Goal: Find specific page/section: Find specific page/section

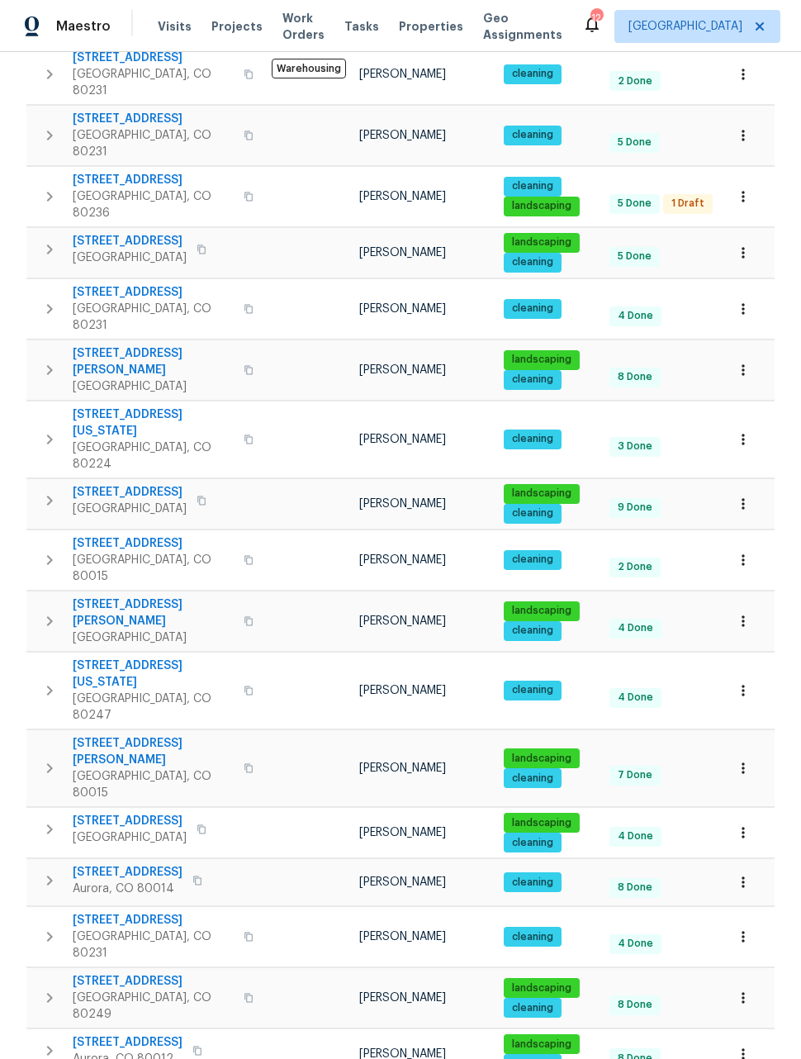
scroll to position [54, 0]
click at [746, 1046] on icon "button" at bounding box center [743, 1054] width 17 height 17
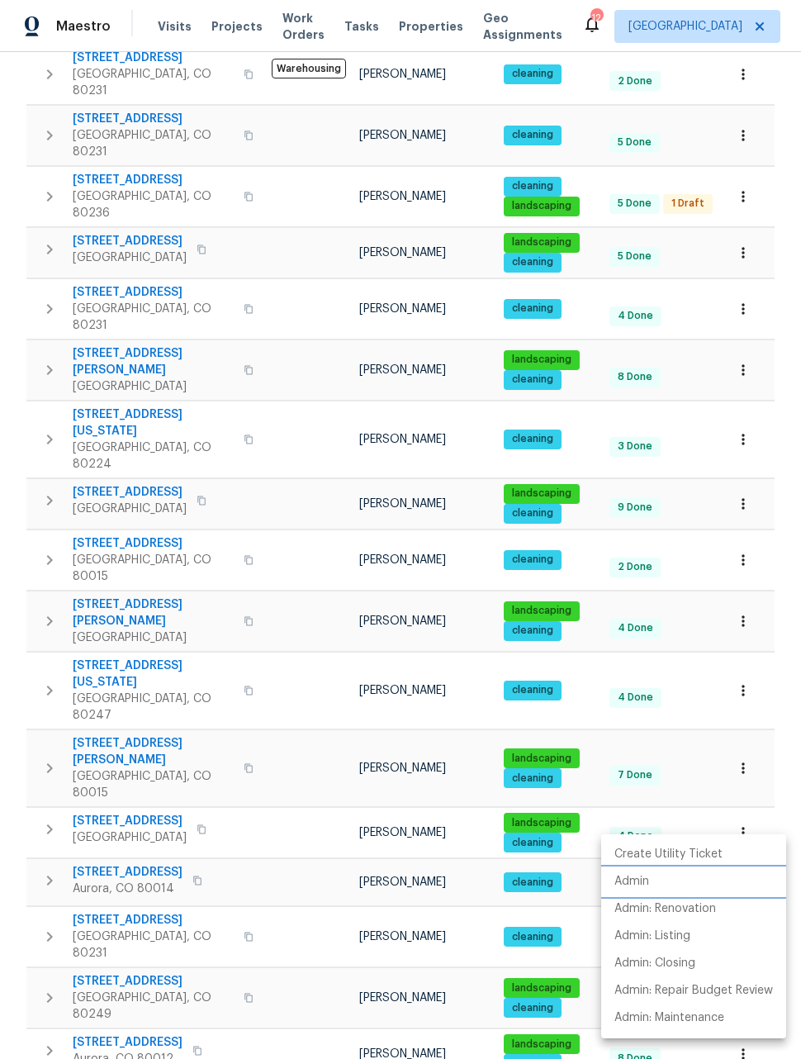
click at [637, 885] on p "Admin" at bounding box center [632, 881] width 35 height 17
click at [743, 574] on div at bounding box center [400, 529] width 801 height 1059
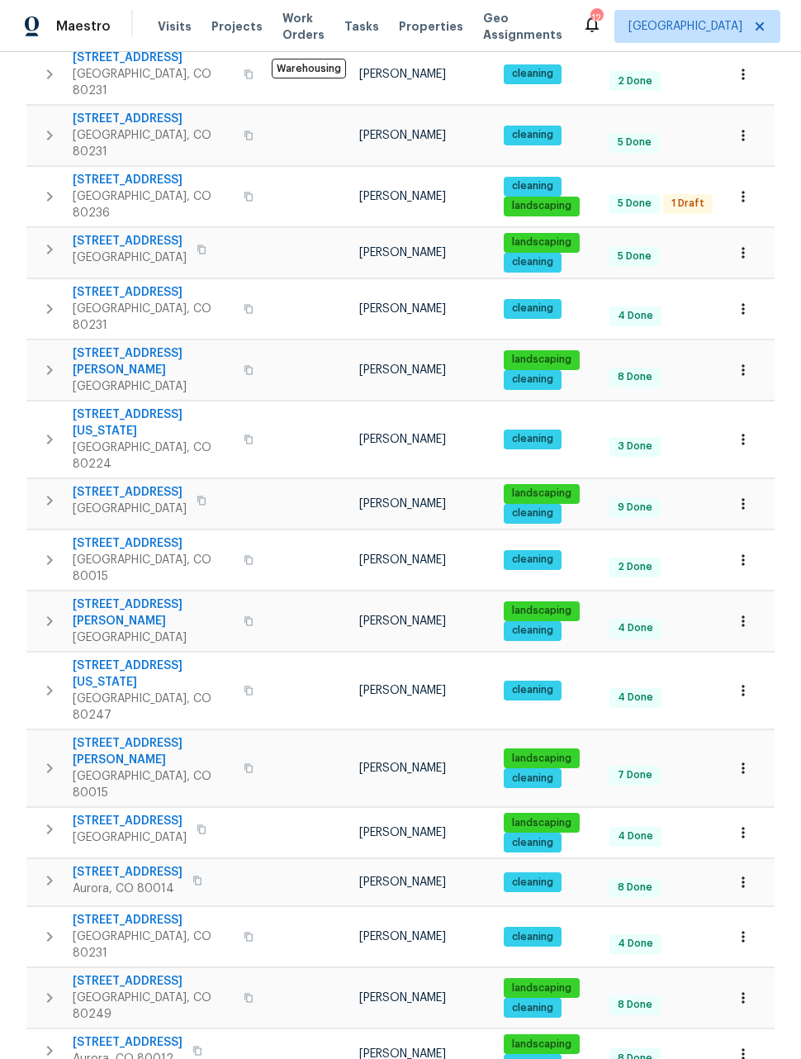
click at [740, 760] on icon "button" at bounding box center [743, 768] width 17 height 17
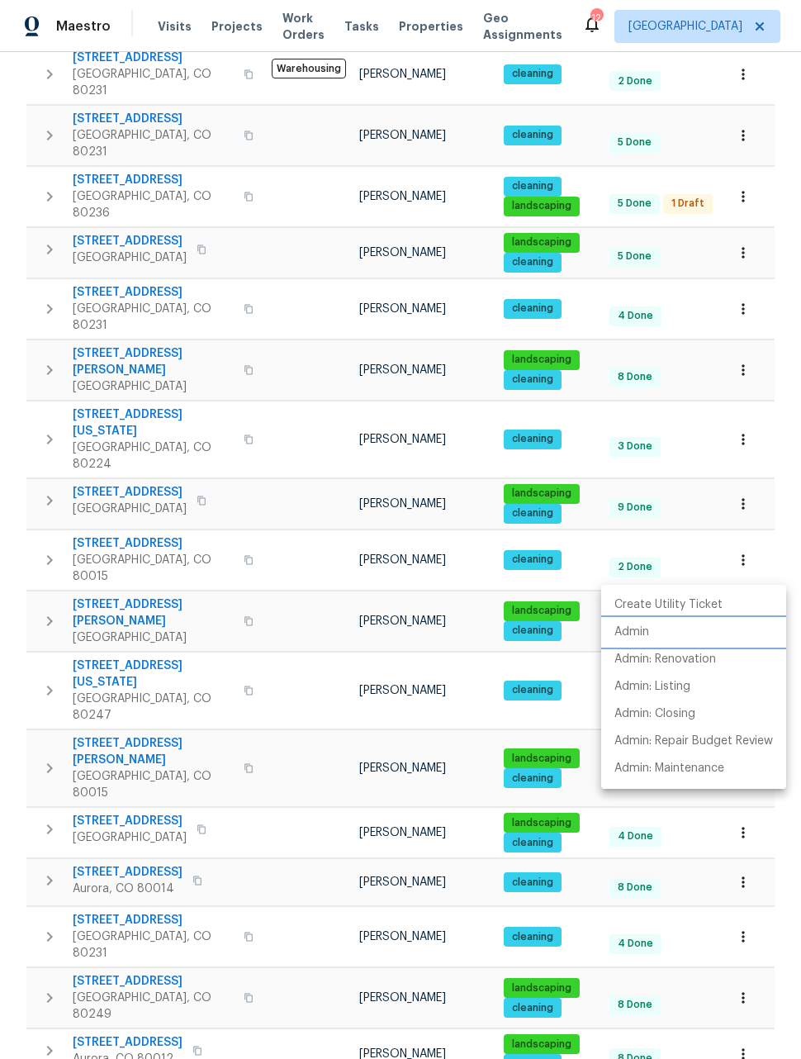
click at [640, 635] on p "Admin" at bounding box center [632, 632] width 35 height 17
click at [781, 544] on div at bounding box center [400, 529] width 801 height 1059
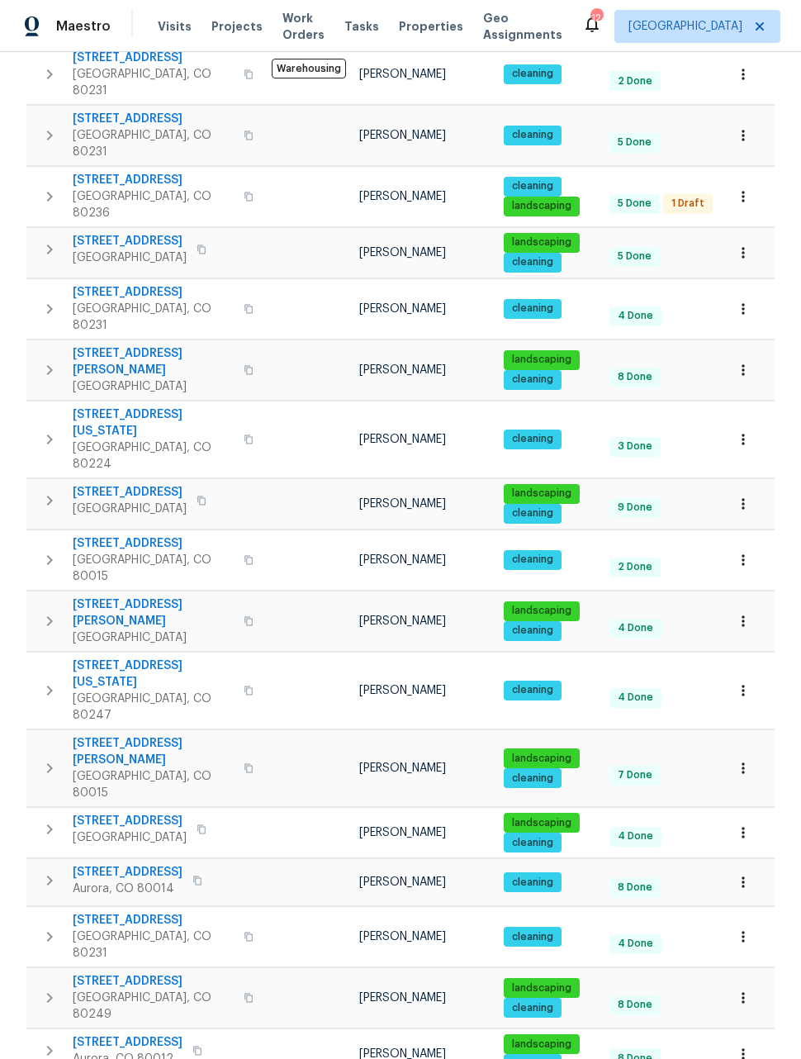
click at [753, 486] on button "button" at bounding box center [743, 504] width 36 height 36
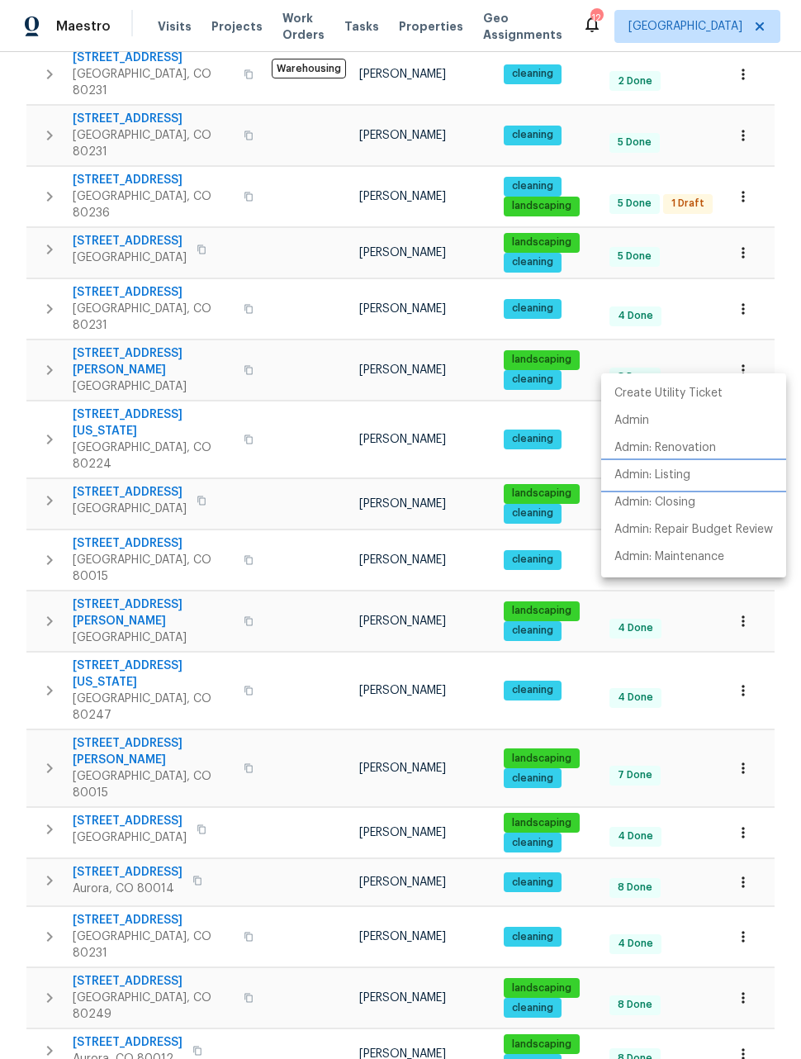
click at [661, 481] on p "Admin: Listing" at bounding box center [653, 475] width 76 height 17
click at [749, 248] on div at bounding box center [400, 529] width 801 height 1059
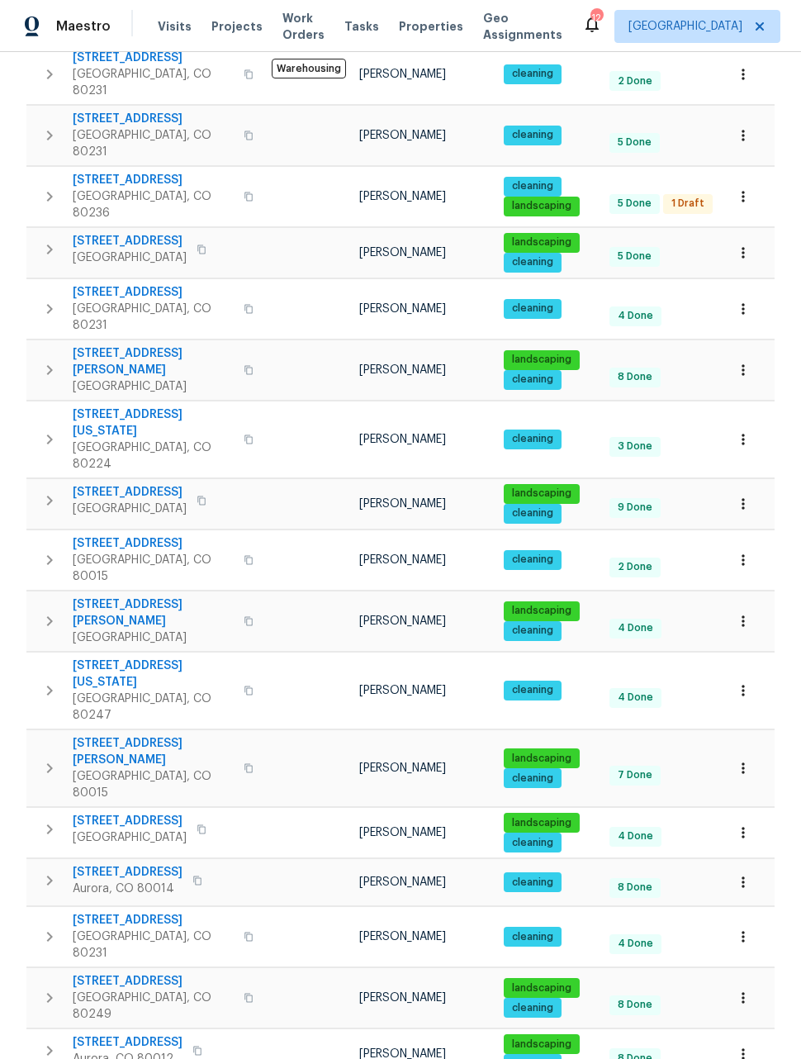
click at [748, 362] on icon "button" at bounding box center [743, 370] width 17 height 17
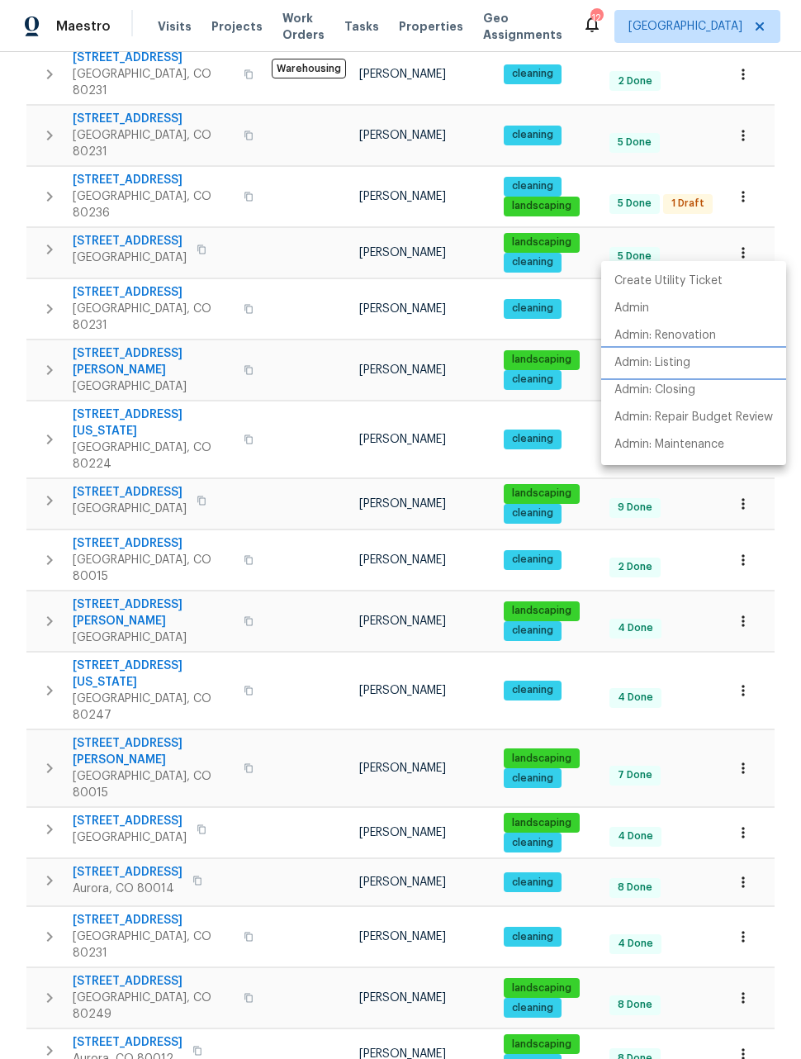
click at [666, 361] on p "Admin: Listing" at bounding box center [653, 362] width 76 height 17
click at [788, 610] on div at bounding box center [400, 529] width 801 height 1059
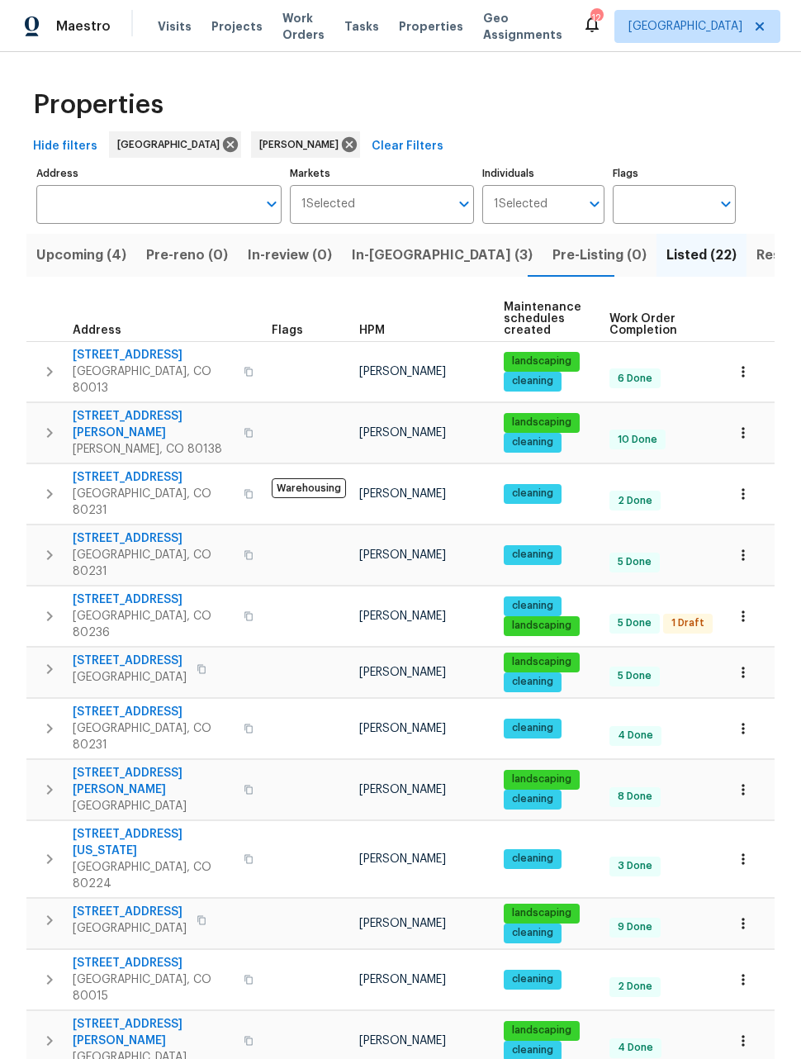
scroll to position [0, 0]
click at [742, 354] on button "button" at bounding box center [743, 372] width 36 height 36
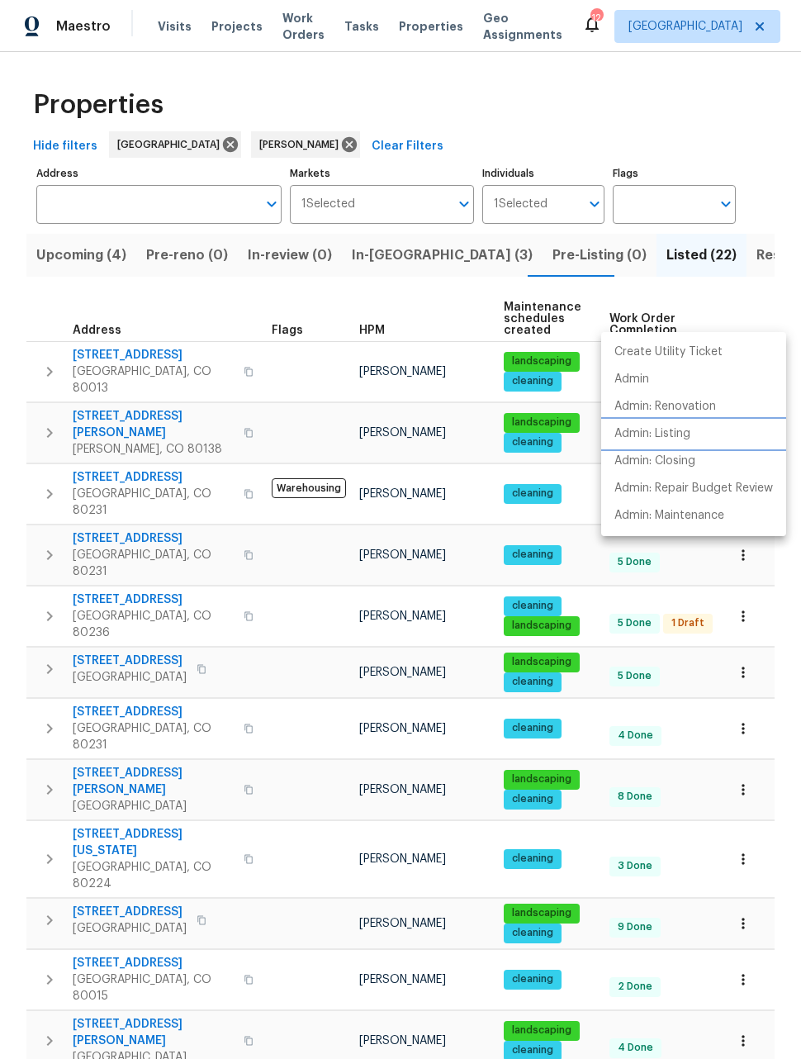
click at [666, 436] on p "Admin: Listing" at bounding box center [653, 434] width 76 height 17
click at [759, 254] on div at bounding box center [400, 529] width 801 height 1059
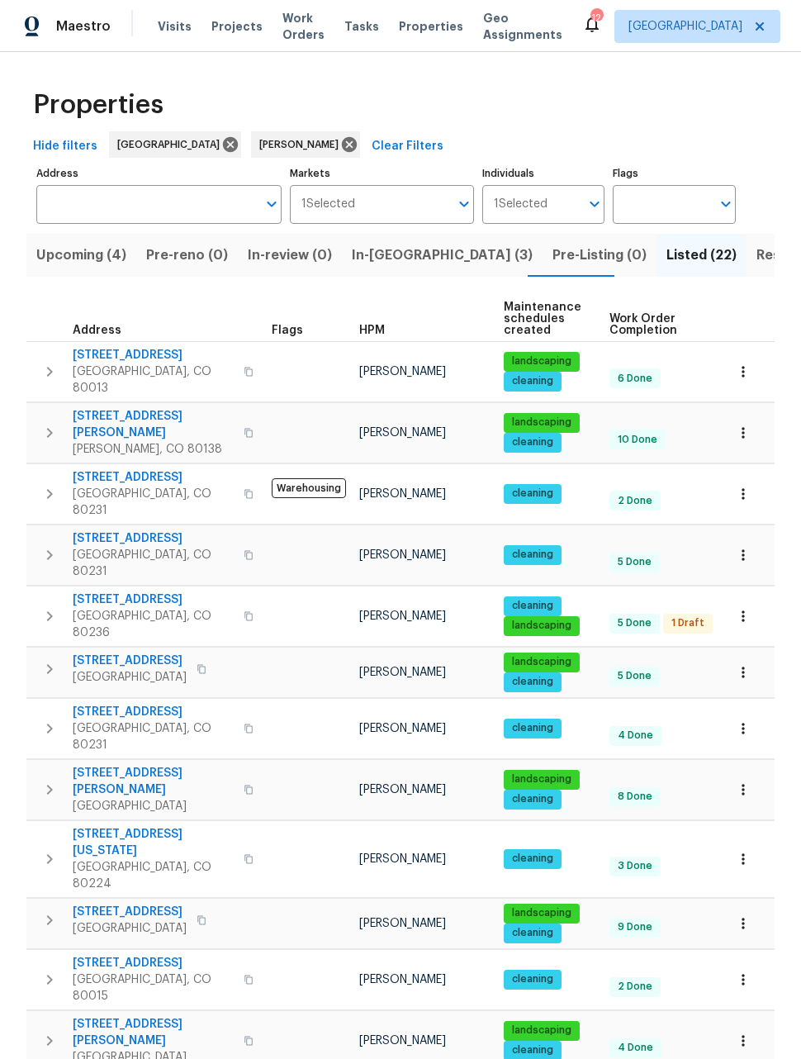
click at [747, 425] on icon "button" at bounding box center [743, 433] width 17 height 17
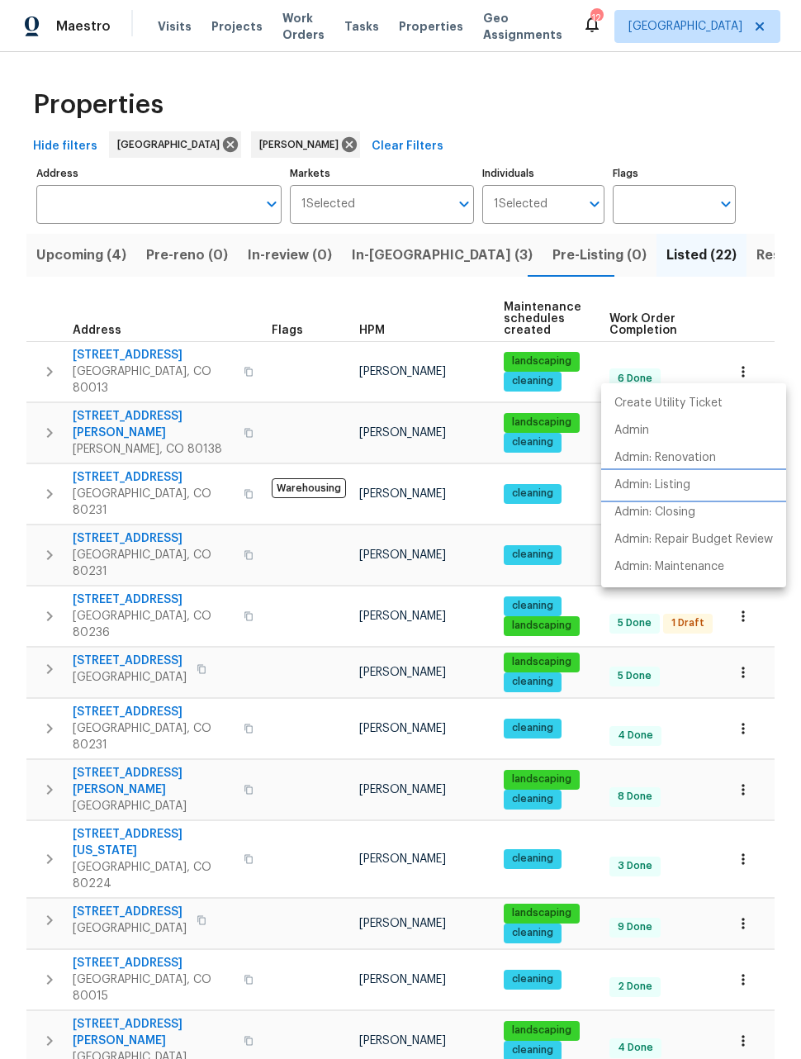
click at [659, 492] on p "Admin: Listing" at bounding box center [653, 485] width 76 height 17
click at [755, 259] on div at bounding box center [400, 529] width 801 height 1059
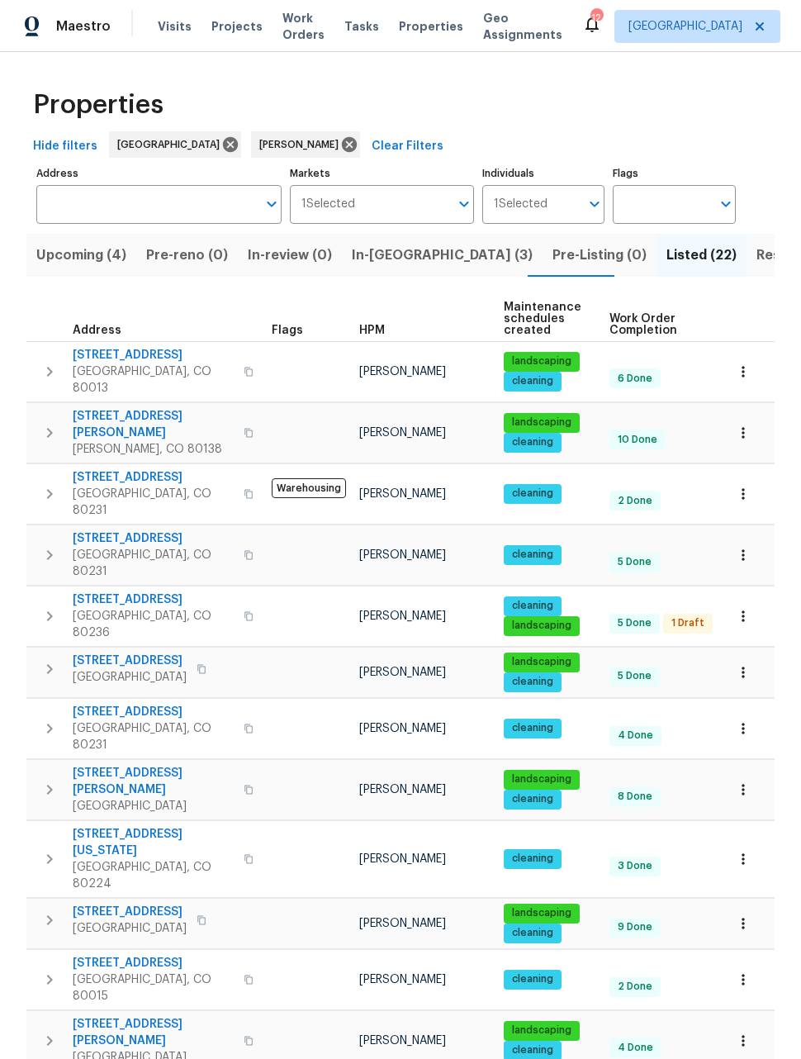
click at [741, 486] on icon "button" at bounding box center [743, 494] width 17 height 17
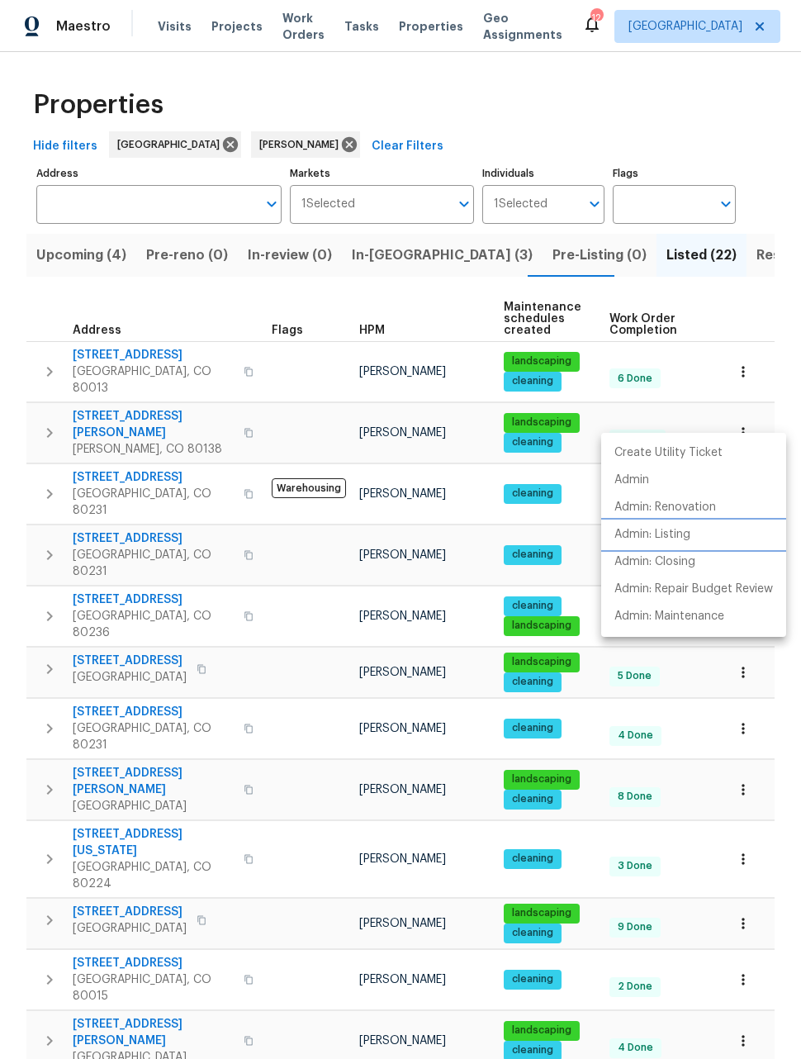
click at [661, 542] on p "Admin: Listing" at bounding box center [653, 534] width 76 height 17
click at [778, 307] on div at bounding box center [400, 529] width 801 height 1059
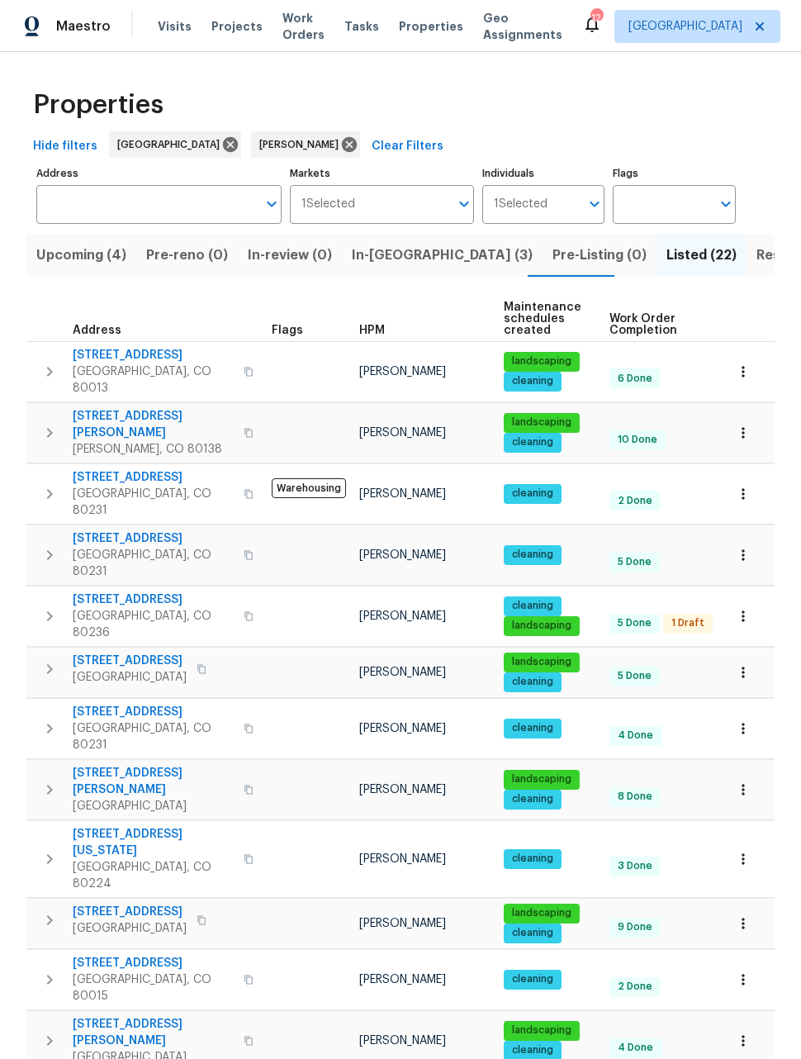
click at [741, 537] on button "button" at bounding box center [743, 555] width 36 height 36
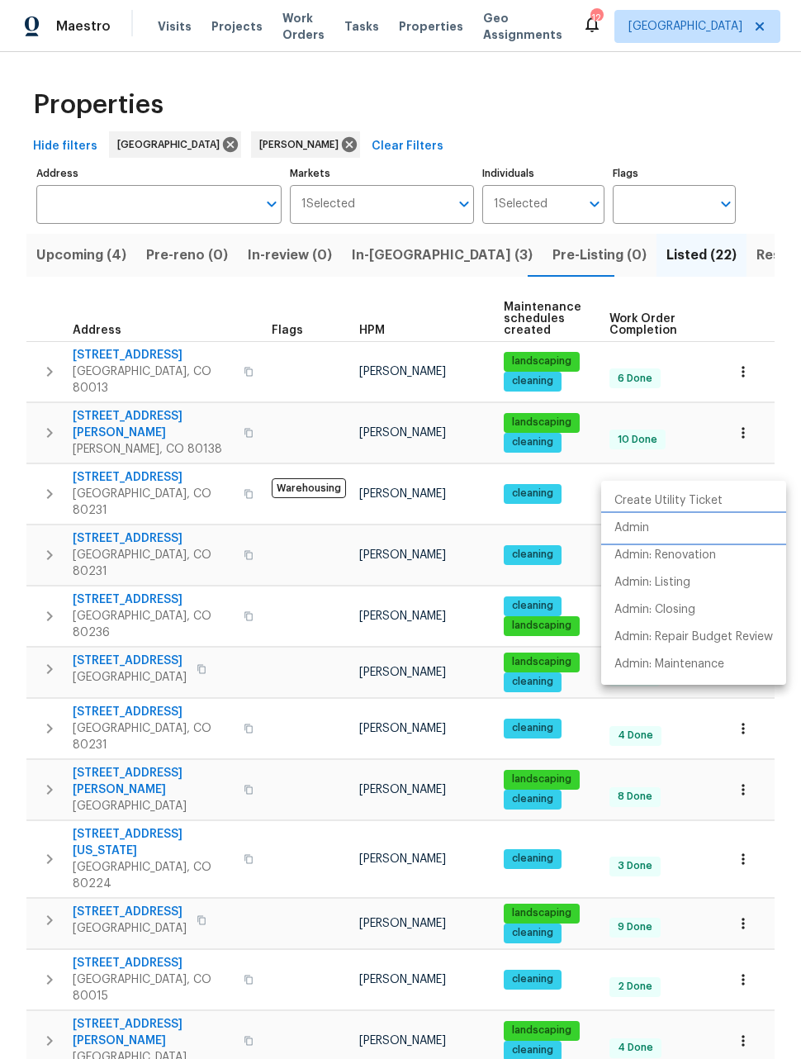
click at [637, 538] on li "Admin" at bounding box center [694, 528] width 185 height 27
click at [773, 310] on div at bounding box center [400, 529] width 801 height 1059
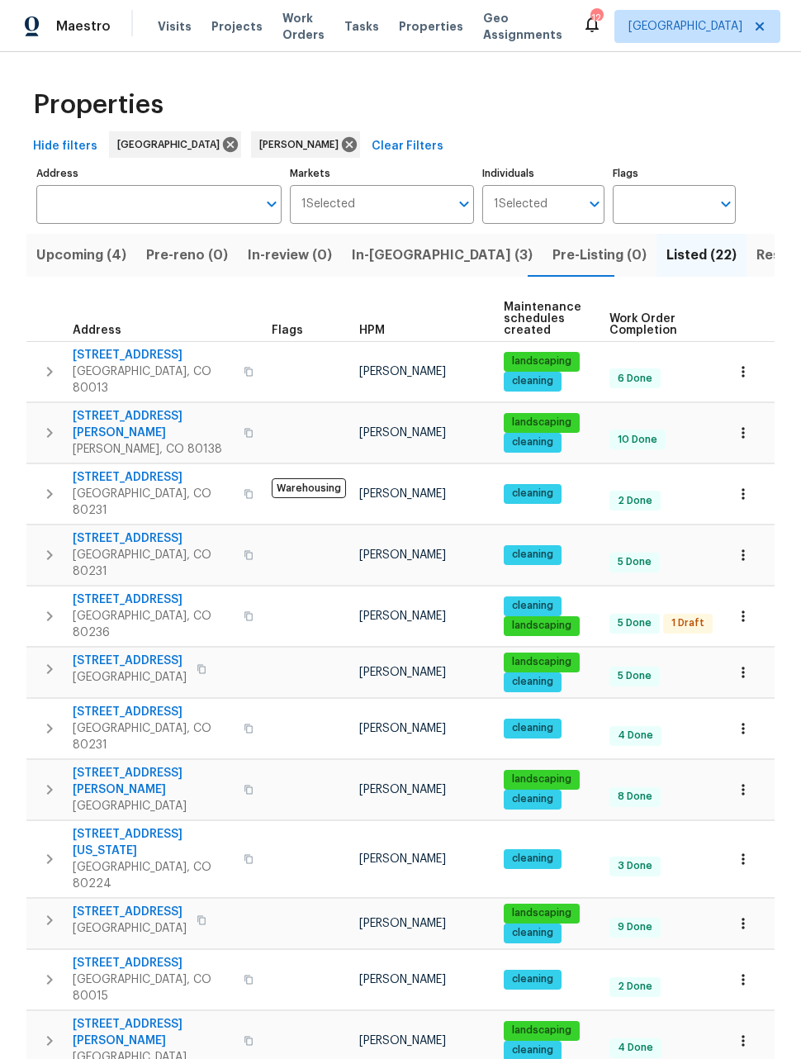
click at [746, 608] on icon "button" at bounding box center [743, 616] width 17 height 17
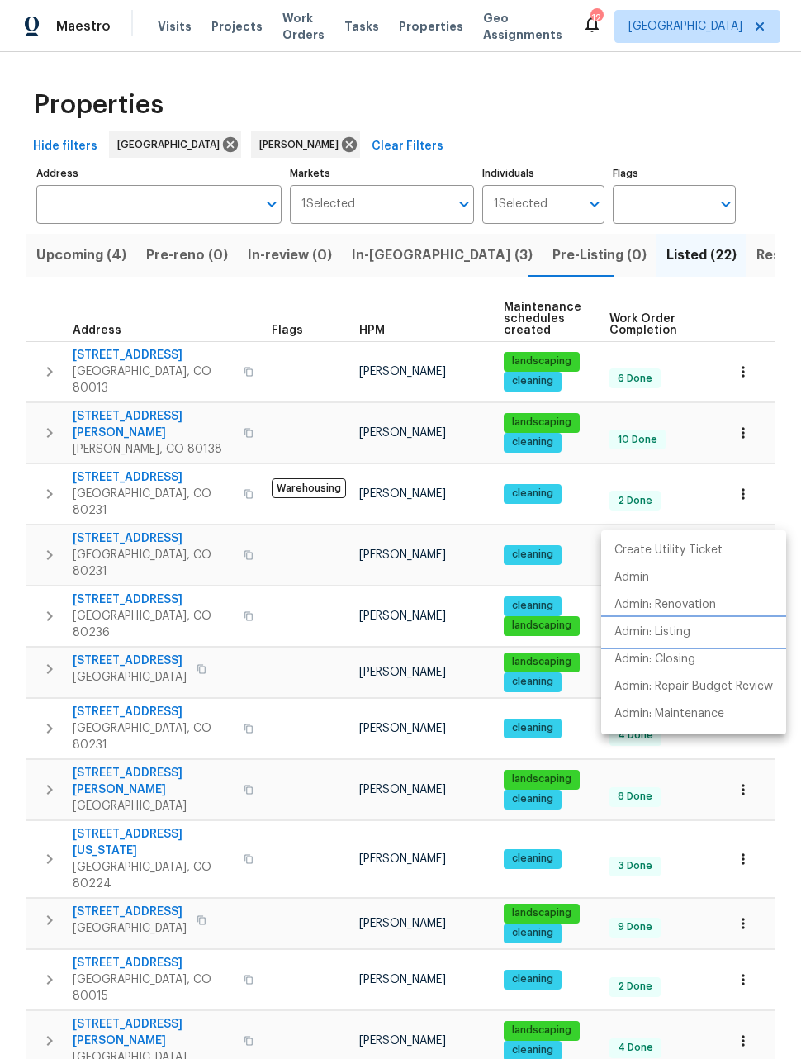
click at [661, 640] on p "Admin: Listing" at bounding box center [653, 632] width 76 height 17
click at [781, 790] on div at bounding box center [400, 529] width 801 height 1059
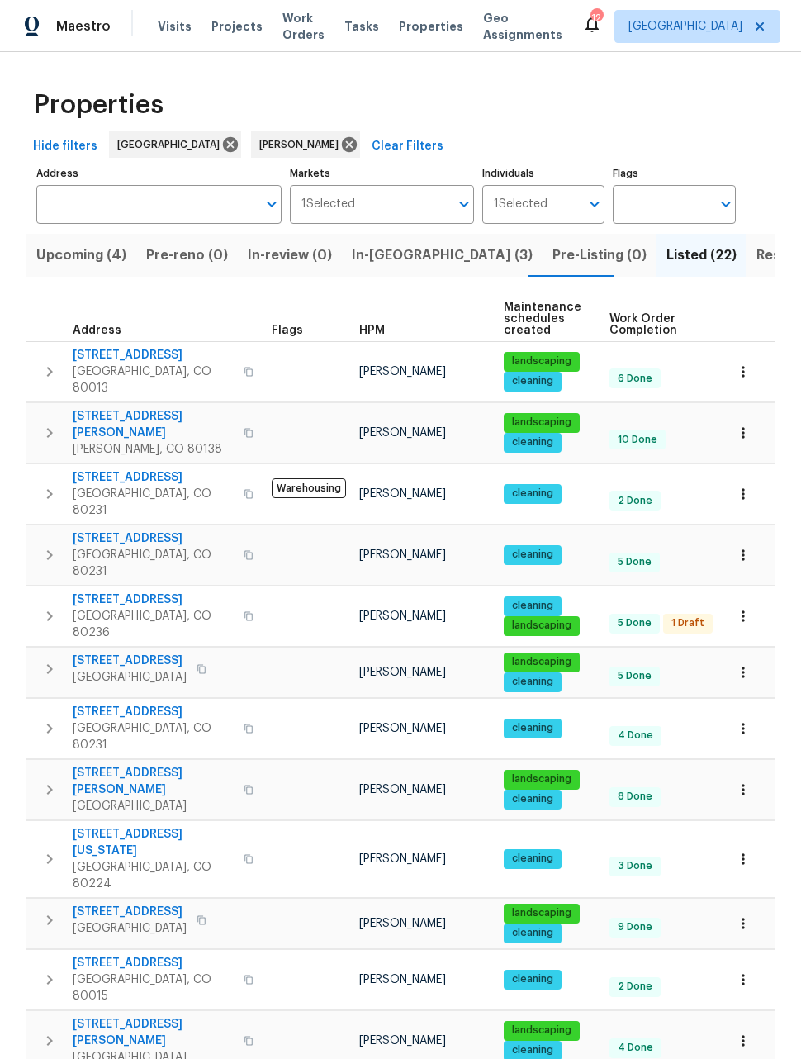
click at [738, 664] on icon "button" at bounding box center [743, 672] width 17 height 17
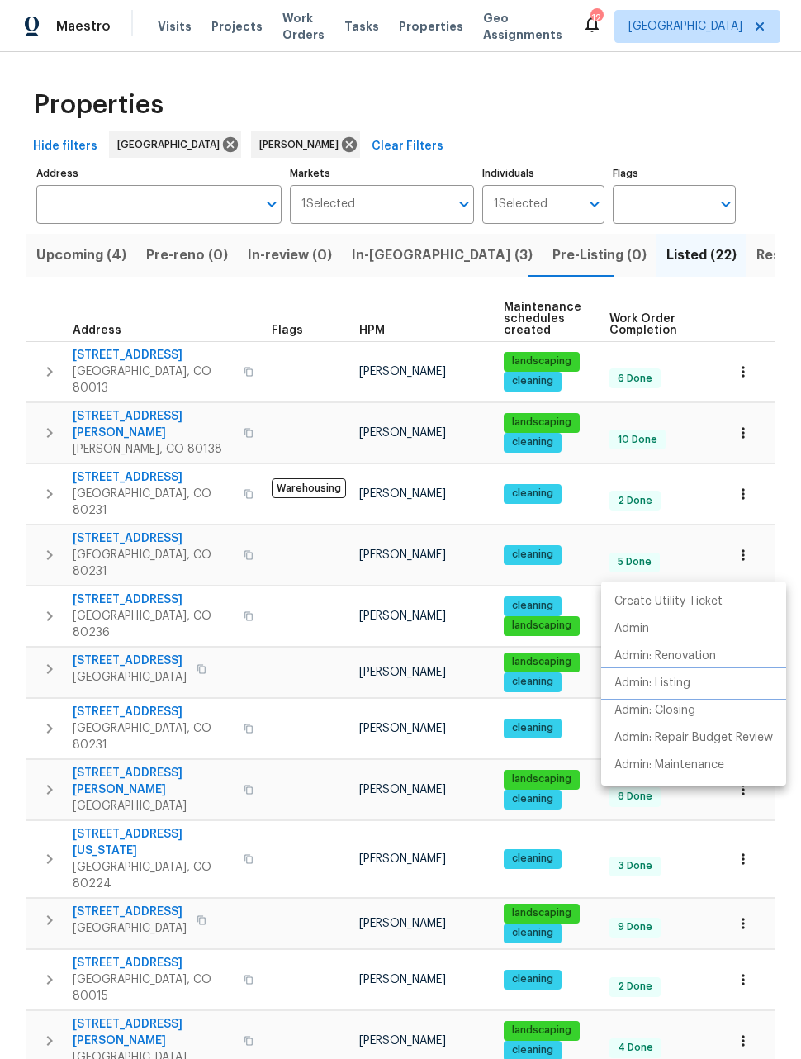
click at [659, 697] on li "Admin: Listing" at bounding box center [694, 683] width 185 height 27
click at [784, 832] on div at bounding box center [400, 529] width 801 height 1059
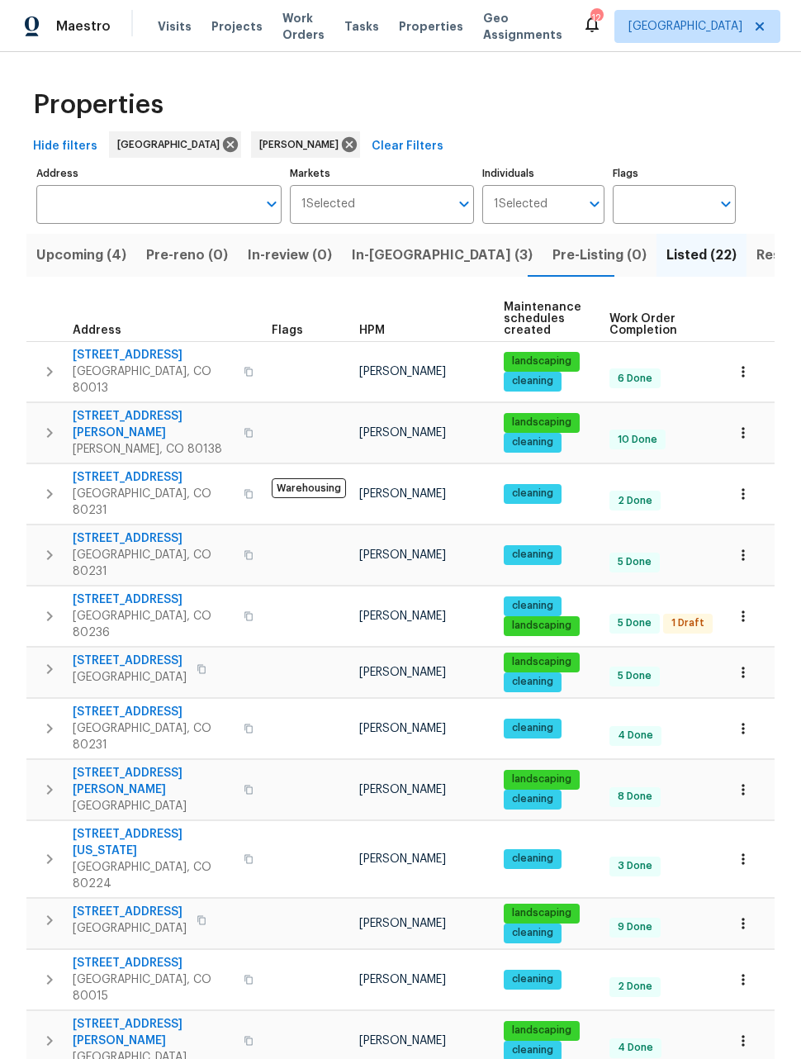
click at [746, 720] on icon "button" at bounding box center [743, 728] width 17 height 17
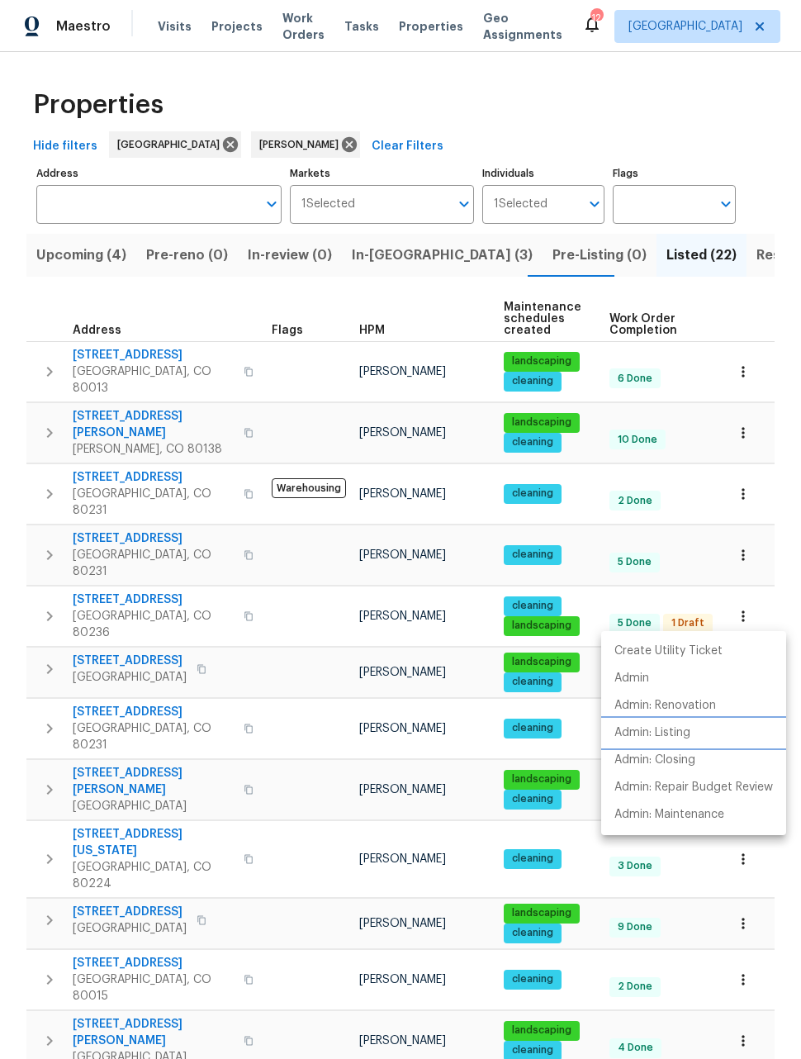
click at [664, 740] on p "Admin: Listing" at bounding box center [653, 733] width 76 height 17
click at [790, 854] on div at bounding box center [400, 529] width 801 height 1059
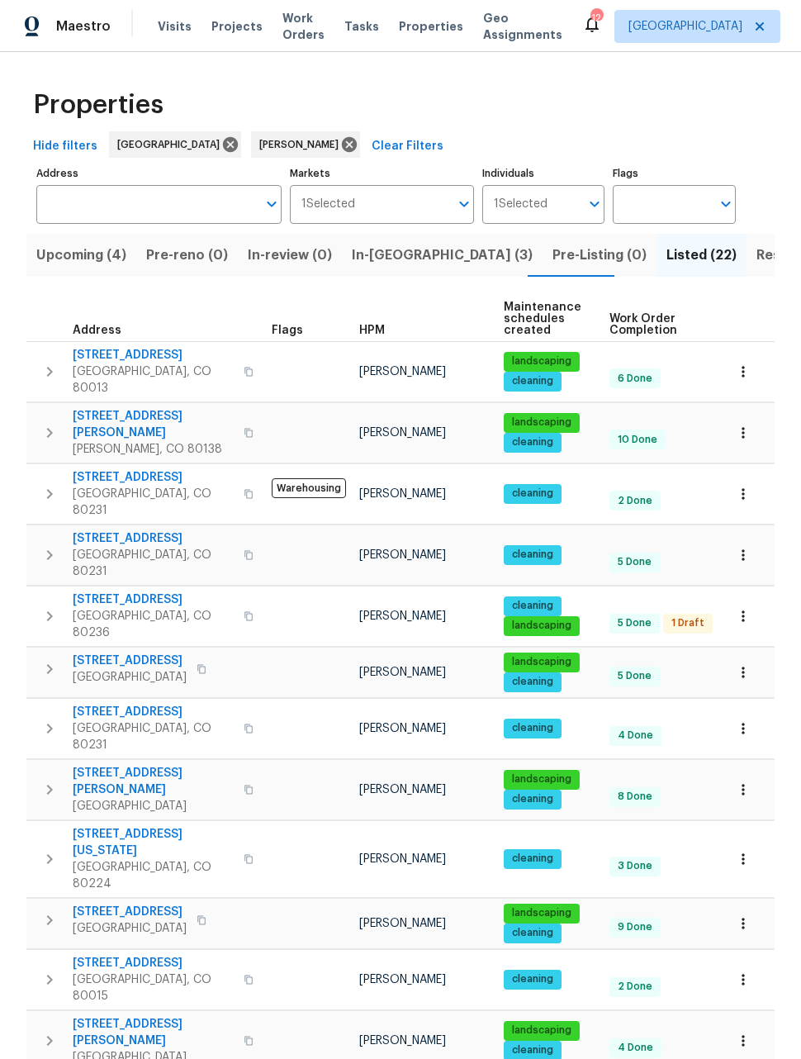
click at [746, 851] on icon "button" at bounding box center [743, 859] width 17 height 17
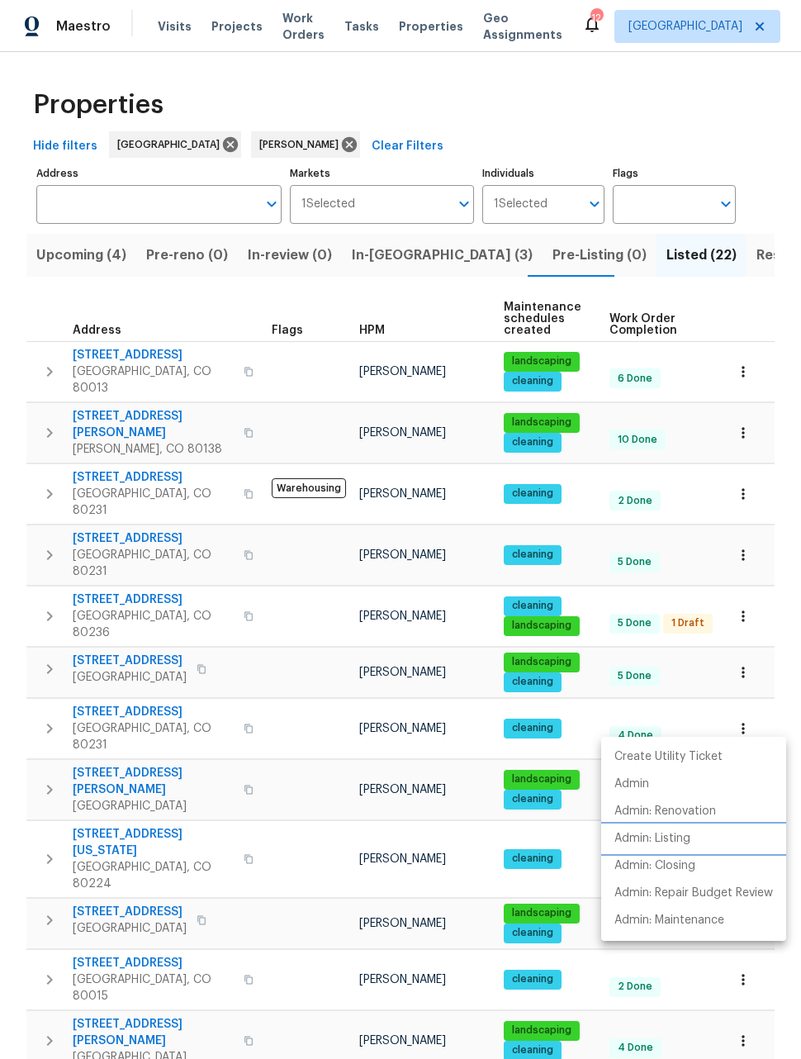
click at [672, 850] on li "Admin: Listing" at bounding box center [694, 838] width 185 height 27
click at [777, 719] on div at bounding box center [400, 529] width 801 height 1059
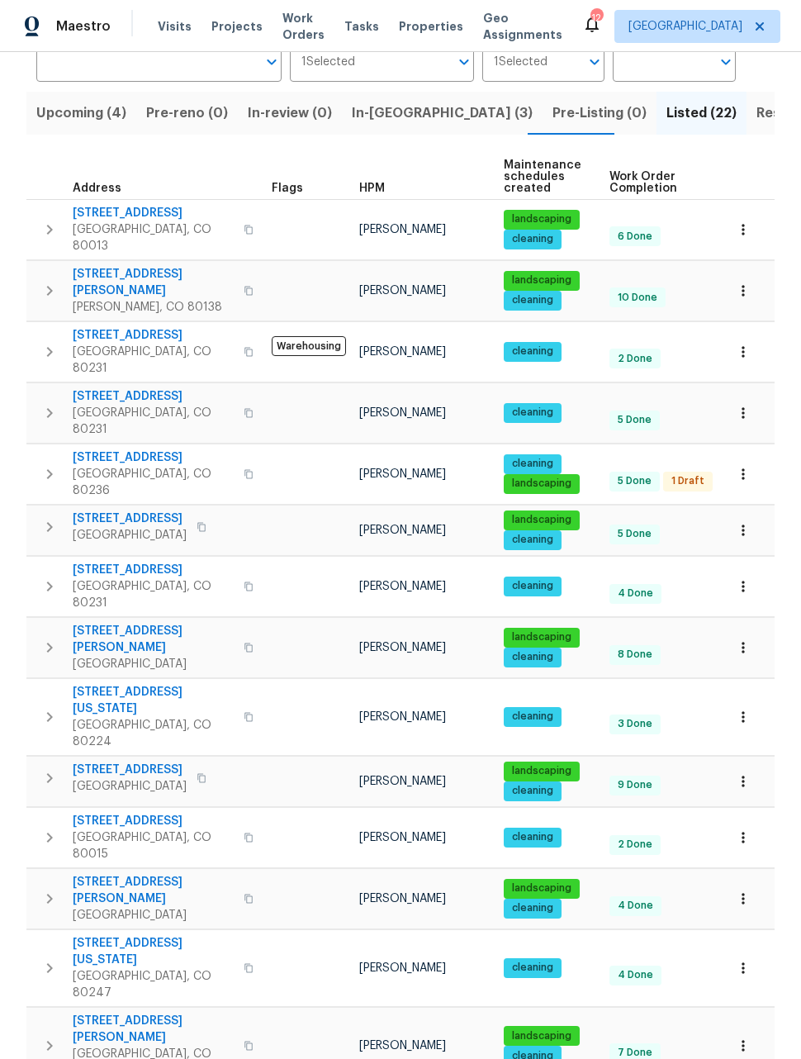
scroll to position [150, 0]
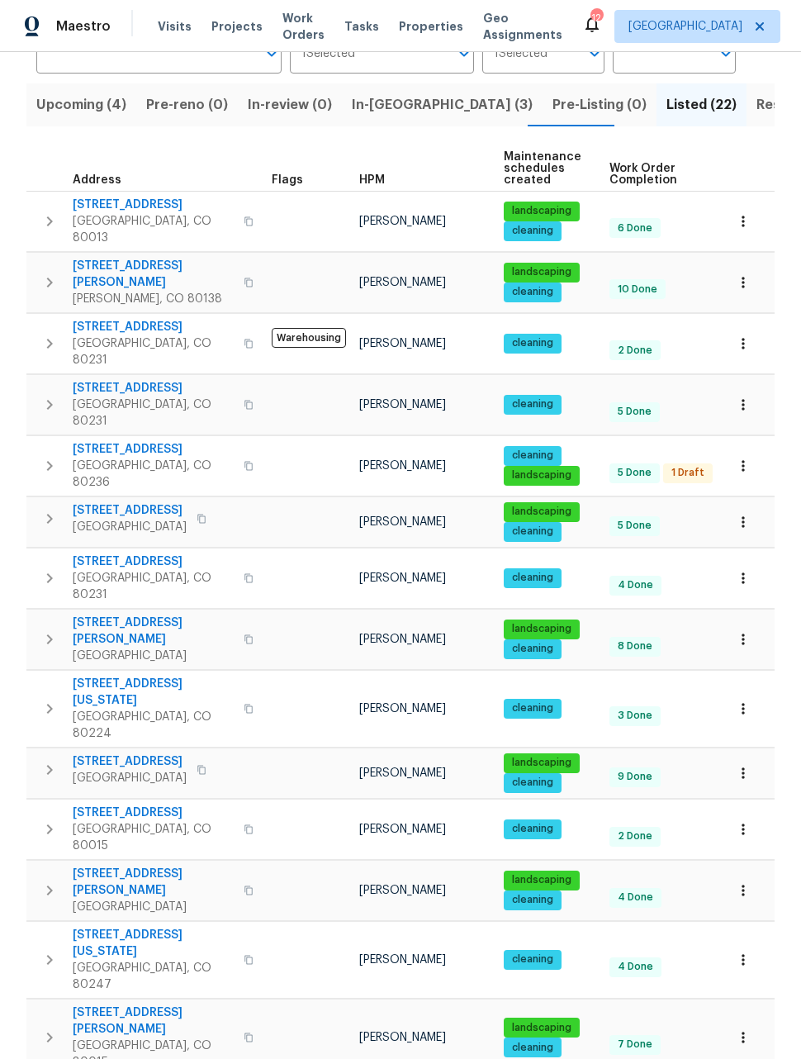
click at [747, 821] on icon "button" at bounding box center [743, 829] width 17 height 17
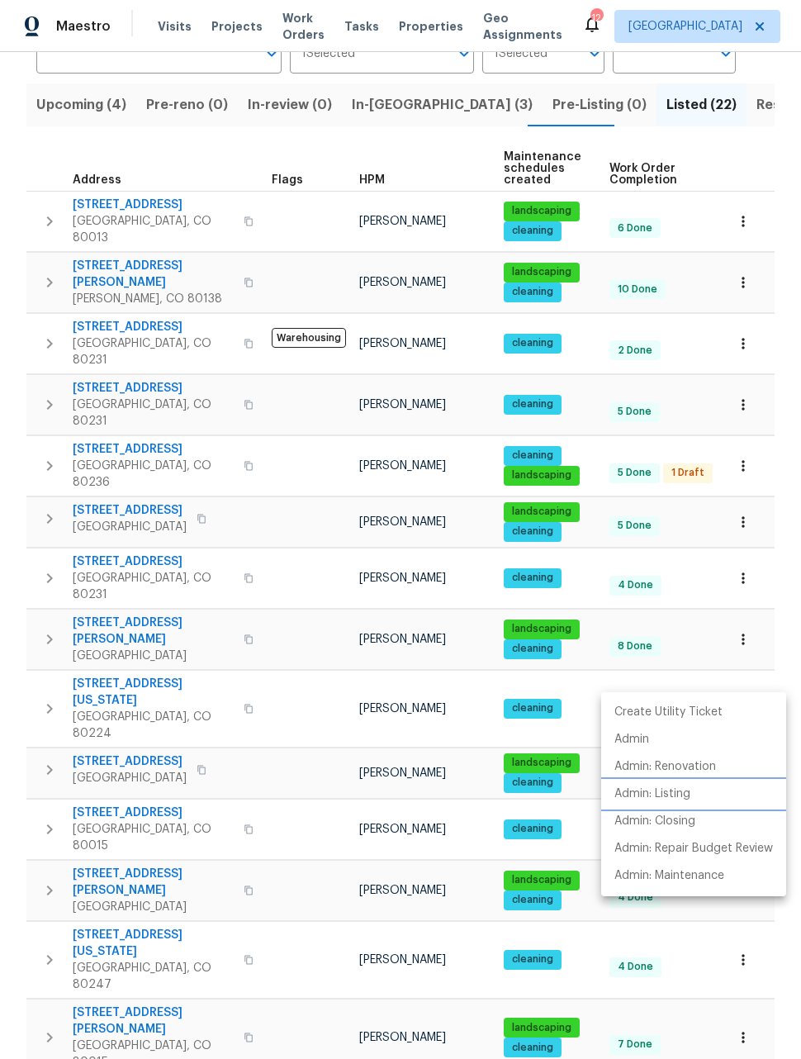
click at [663, 801] on p "Admin: Listing" at bounding box center [653, 794] width 76 height 17
click at [779, 668] on div at bounding box center [400, 529] width 801 height 1059
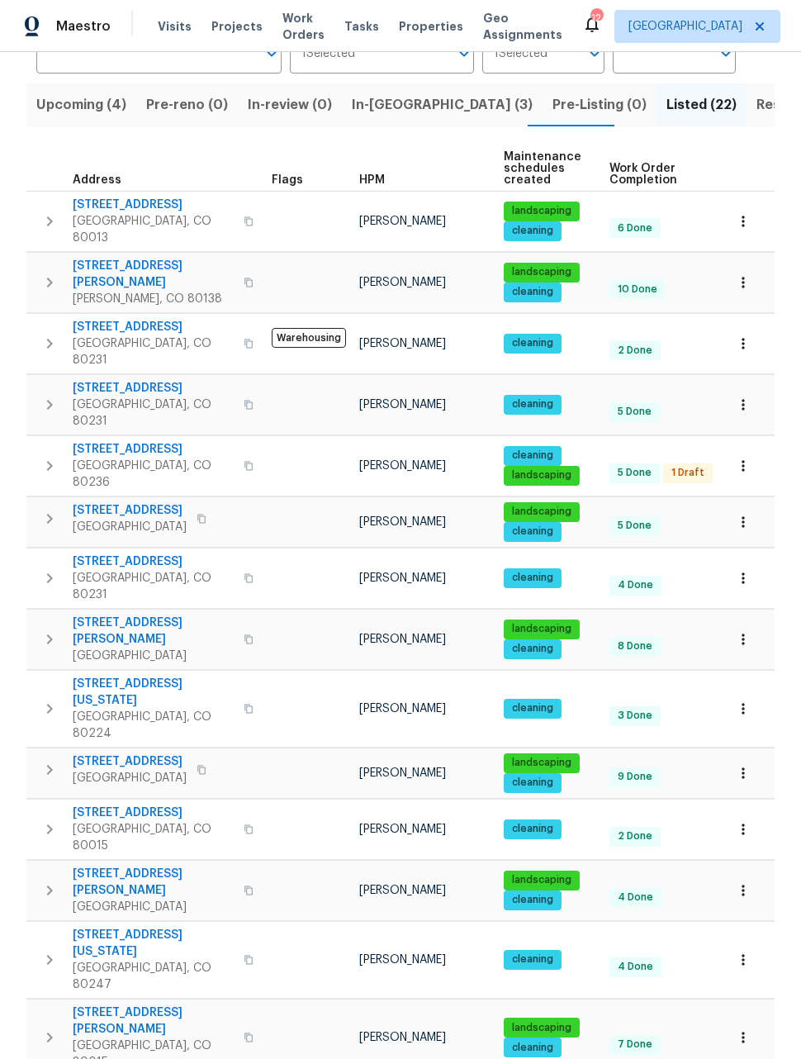
click at [752, 873] on button "button" at bounding box center [743, 891] width 36 height 36
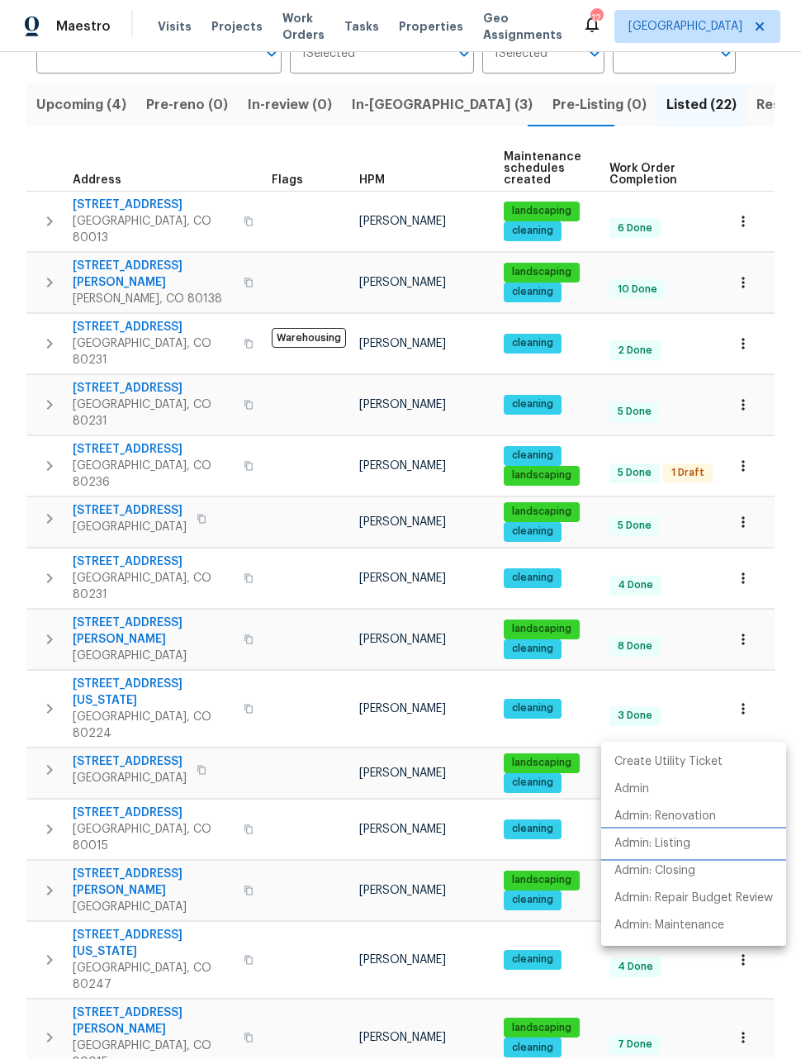
click at [667, 848] on p "Admin: Listing" at bounding box center [653, 843] width 76 height 17
click at [781, 663] on div at bounding box center [400, 529] width 801 height 1059
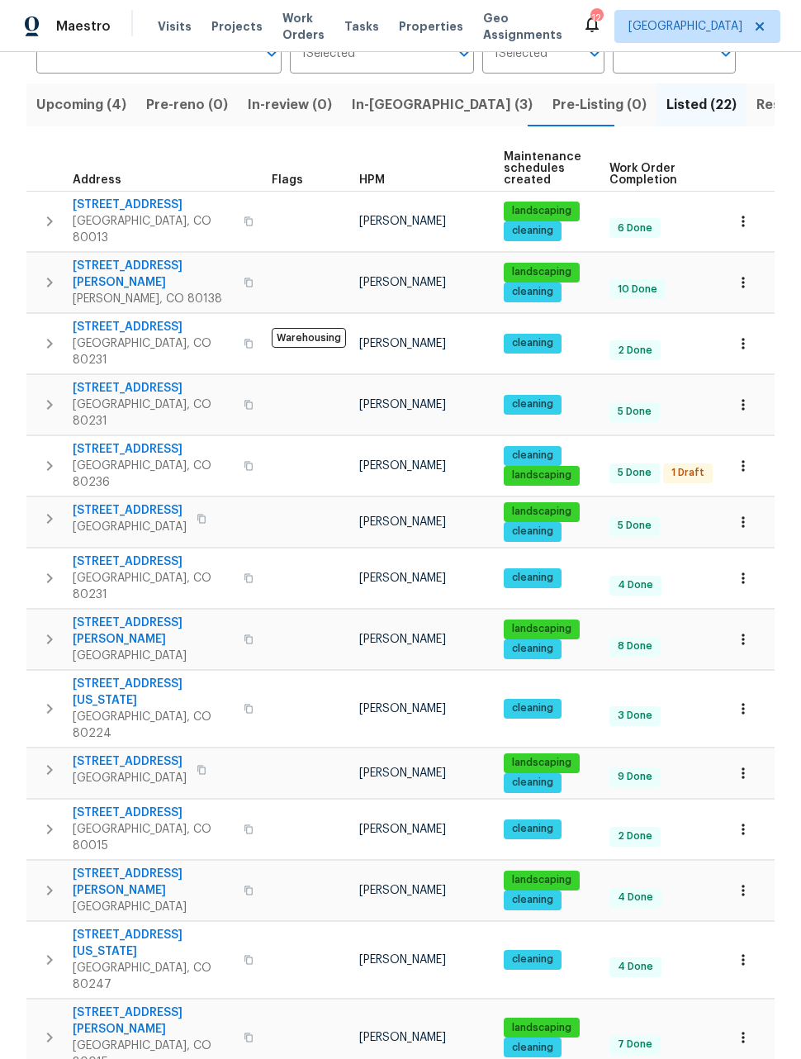
click at [753, 942] on button "button" at bounding box center [743, 960] width 36 height 36
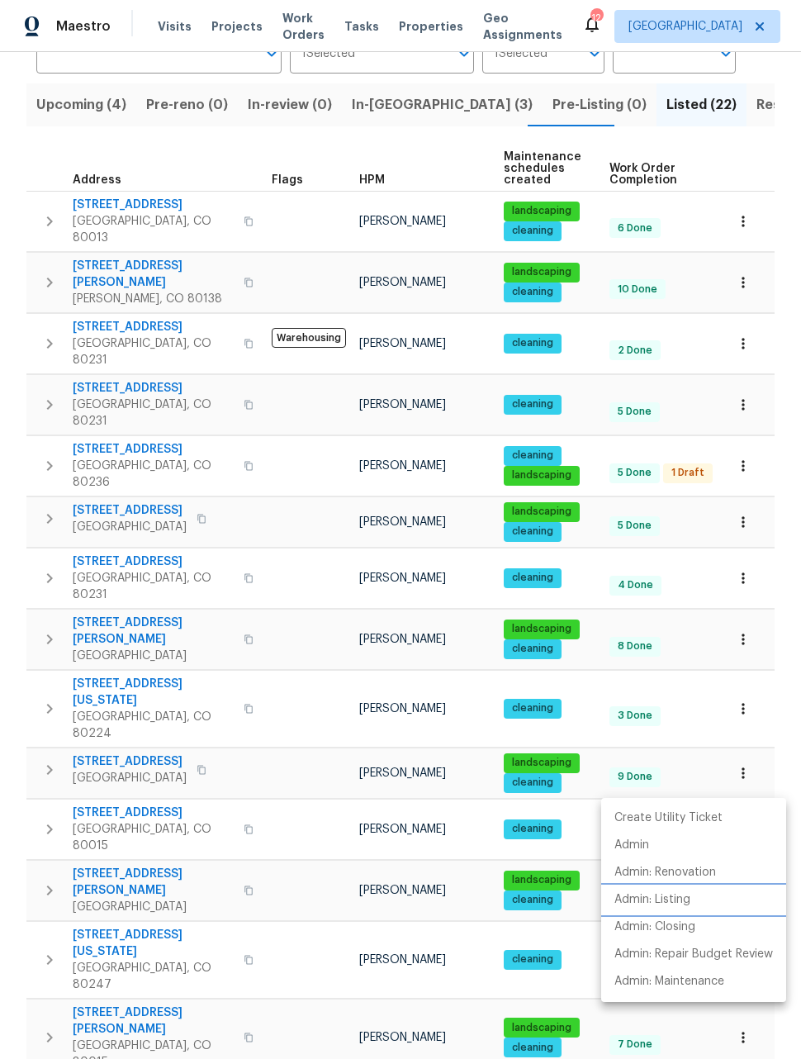
click at [663, 902] on p "Admin: Listing" at bounding box center [653, 900] width 76 height 17
click at [788, 768] on div at bounding box center [400, 529] width 801 height 1059
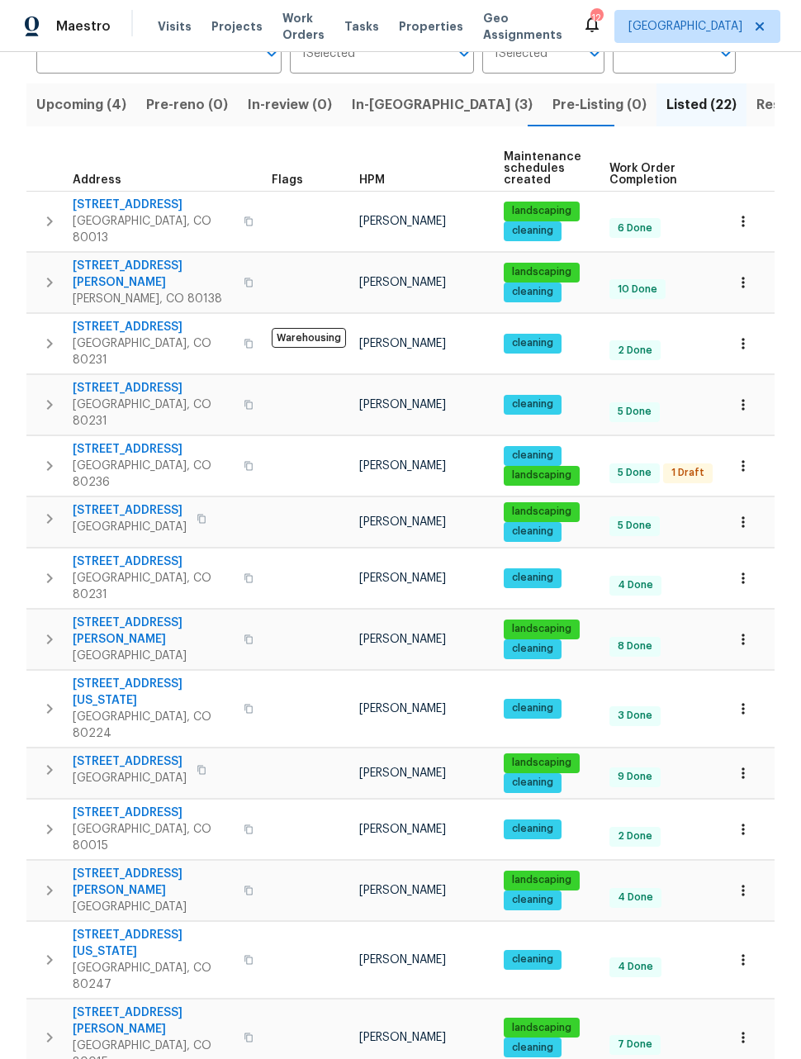
click at [779, 759] on div "Properties Hide filters Denver David Page Clear Filters Address Address Markets…" at bounding box center [400, 751] width 801 height 1698
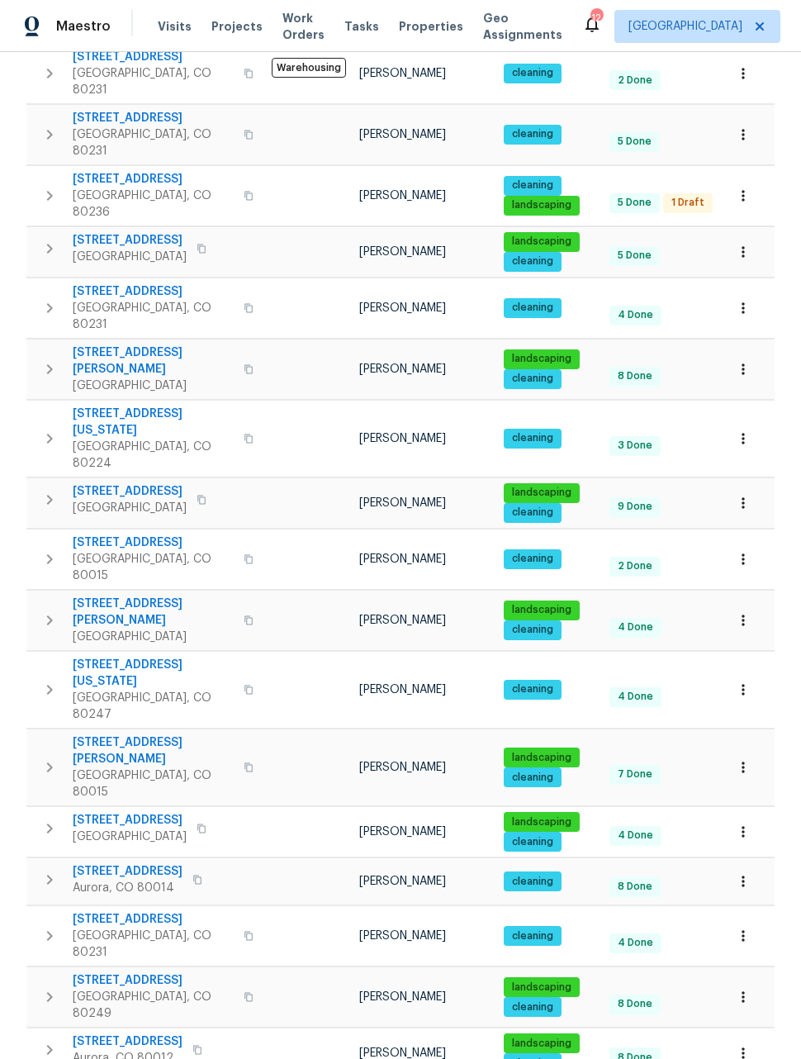
click at [754, 814] on button "button" at bounding box center [743, 832] width 36 height 36
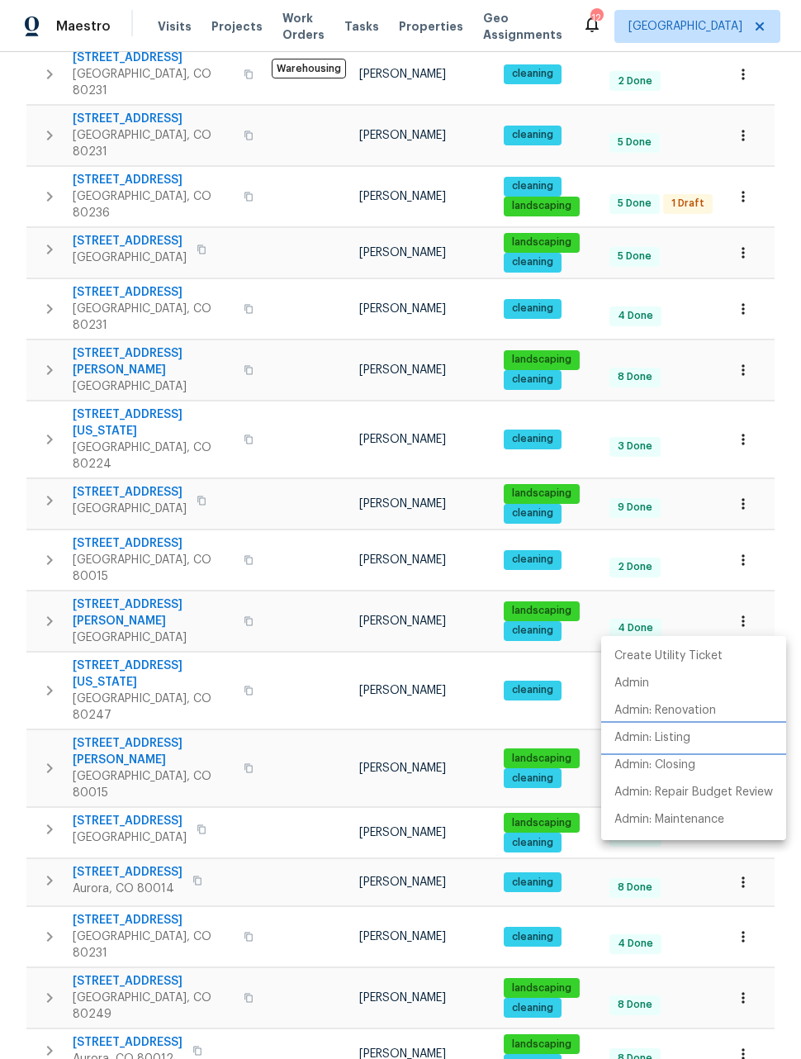
click at [656, 744] on p "Admin: Listing" at bounding box center [653, 738] width 76 height 17
click at [790, 860] on div at bounding box center [400, 529] width 801 height 1059
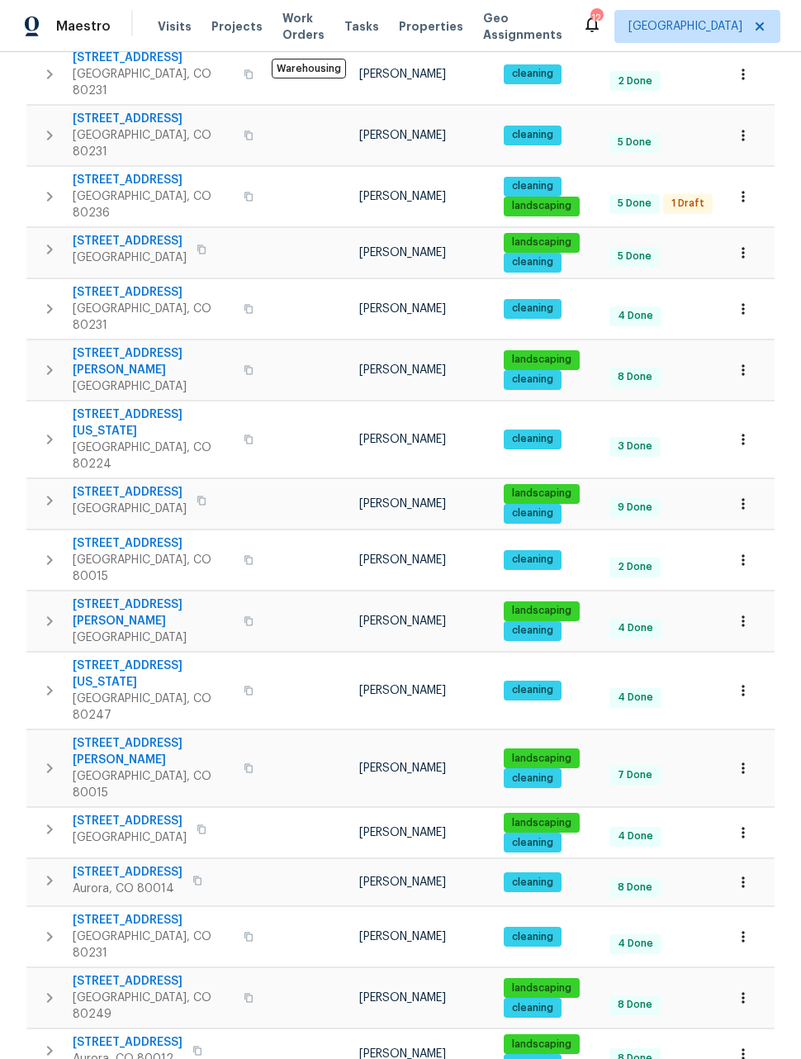
click at [741, 874] on icon "button" at bounding box center [743, 882] width 17 height 17
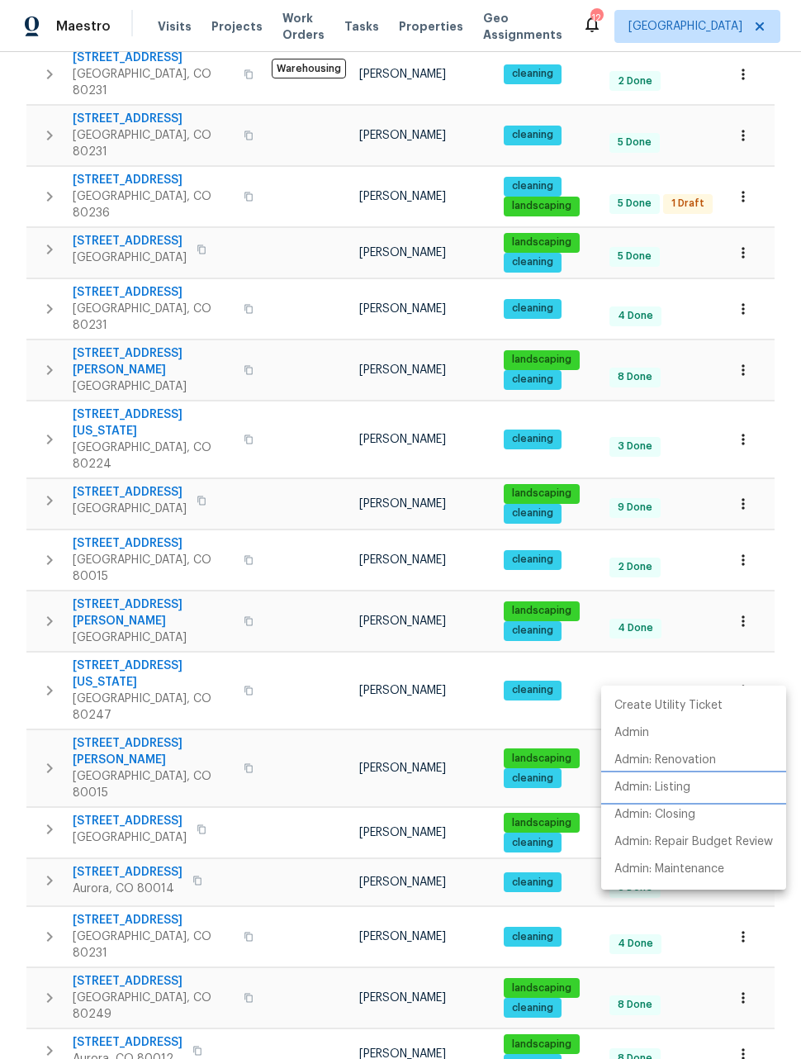
click at [656, 793] on p "Admin: Listing" at bounding box center [653, 787] width 76 height 17
click at [790, 685] on div at bounding box center [400, 529] width 801 height 1059
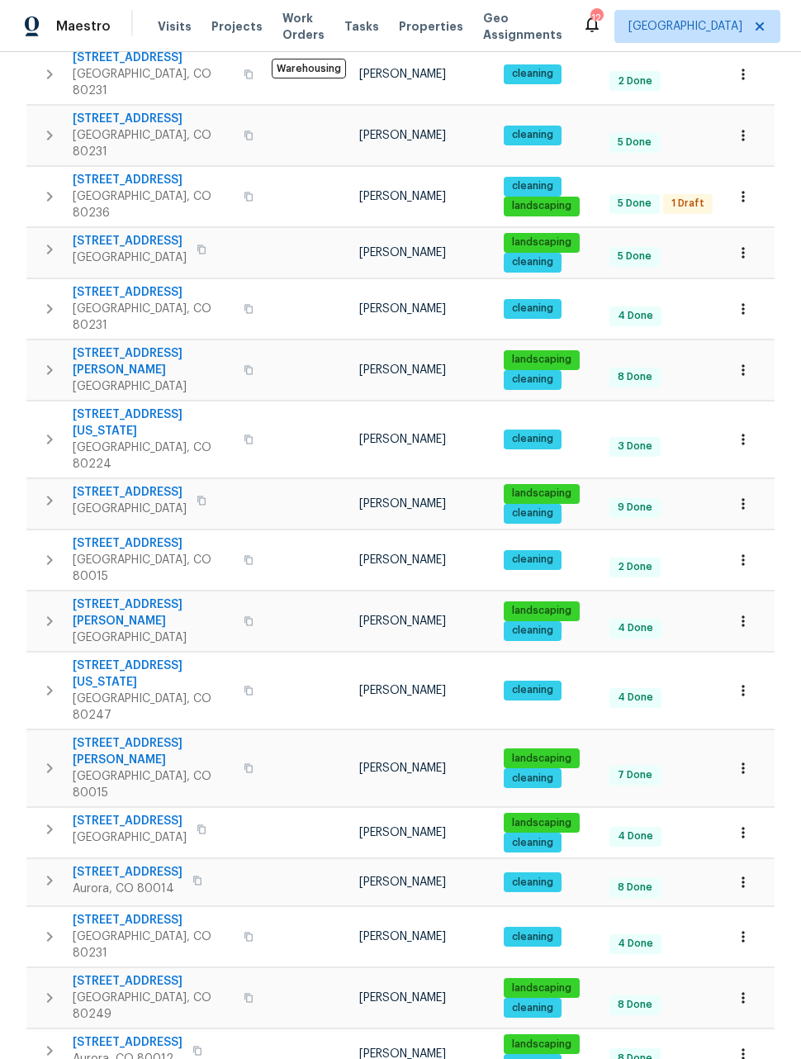
click at [745, 929] on icon "button" at bounding box center [743, 937] width 17 height 17
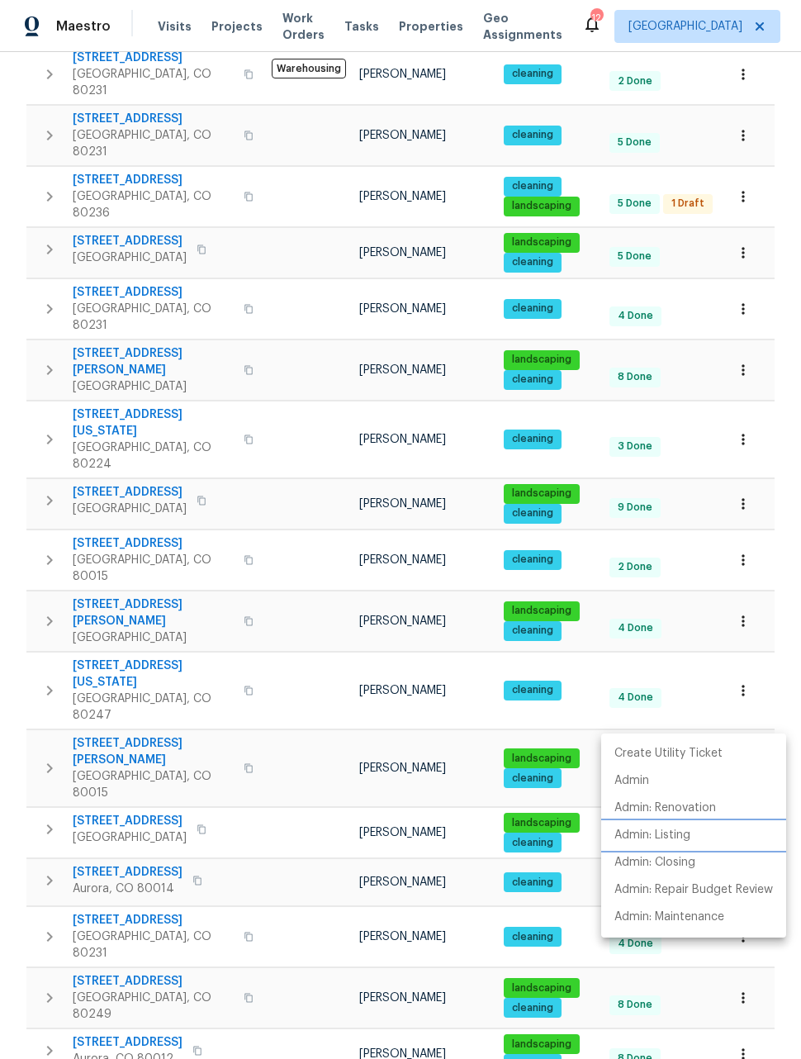
click at [668, 839] on p "Admin: Listing" at bounding box center [653, 835] width 76 height 17
click at [791, 694] on div at bounding box center [400, 529] width 801 height 1059
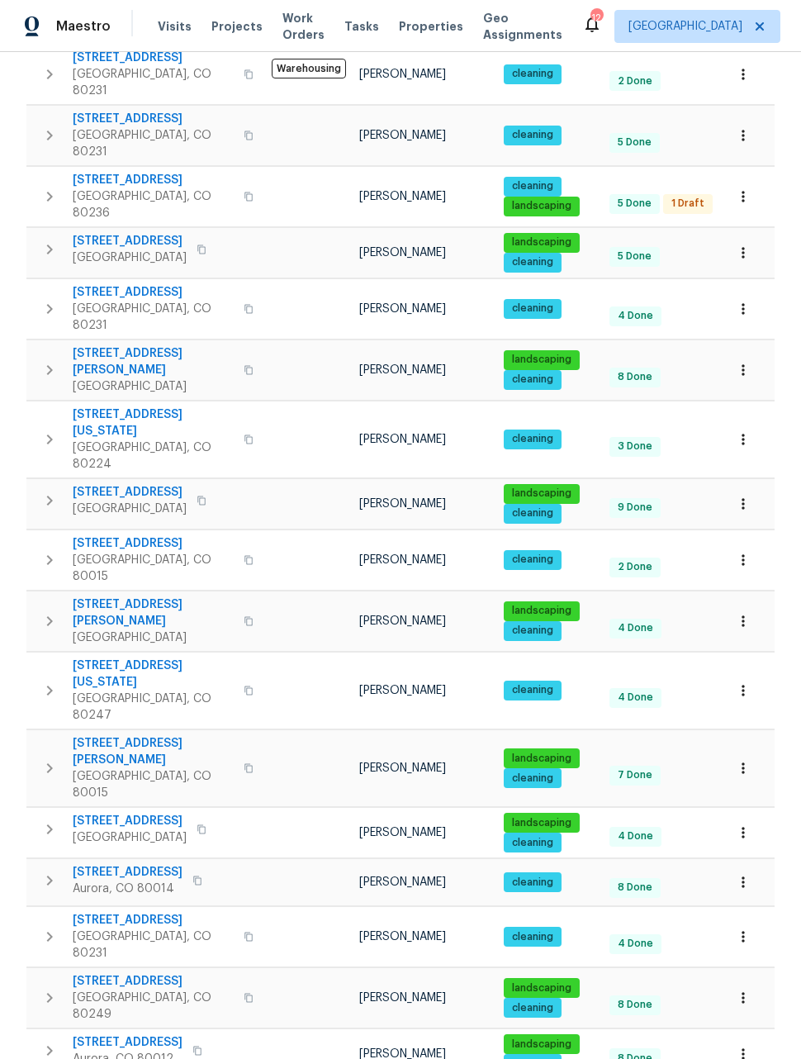
click at [739, 990] on icon "button" at bounding box center [743, 998] width 17 height 17
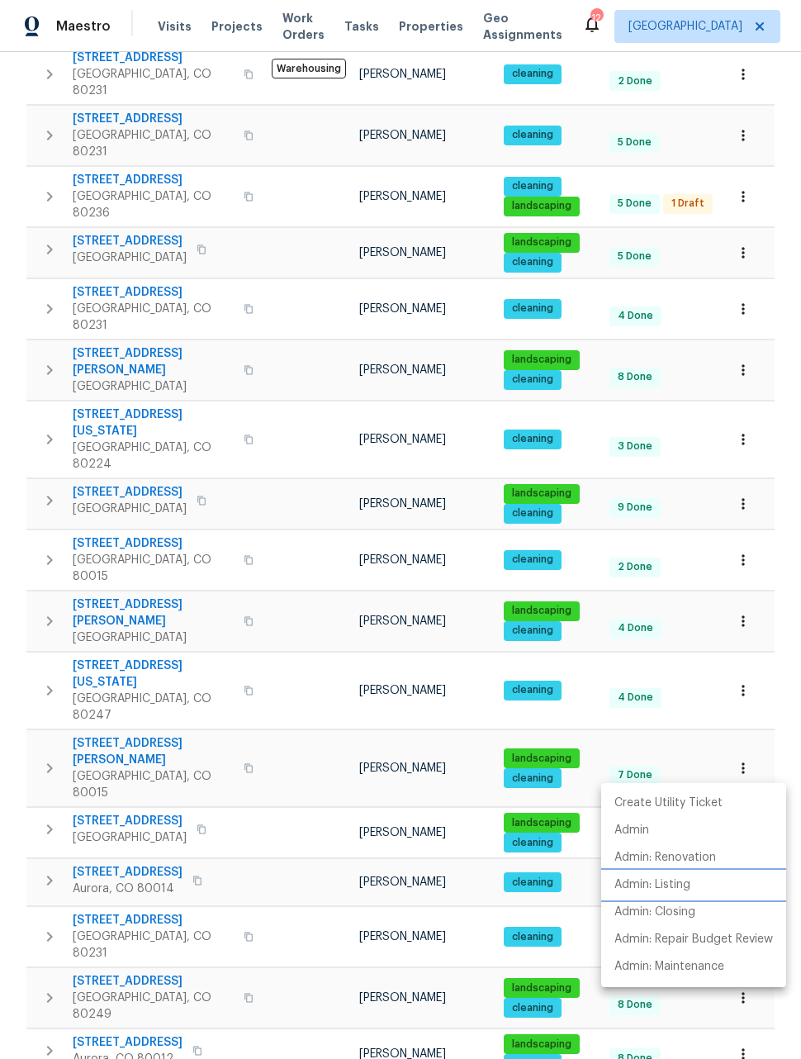
click at [657, 892] on p "Admin: Listing" at bounding box center [653, 885] width 76 height 17
click at [786, 739] on div at bounding box center [400, 529] width 801 height 1059
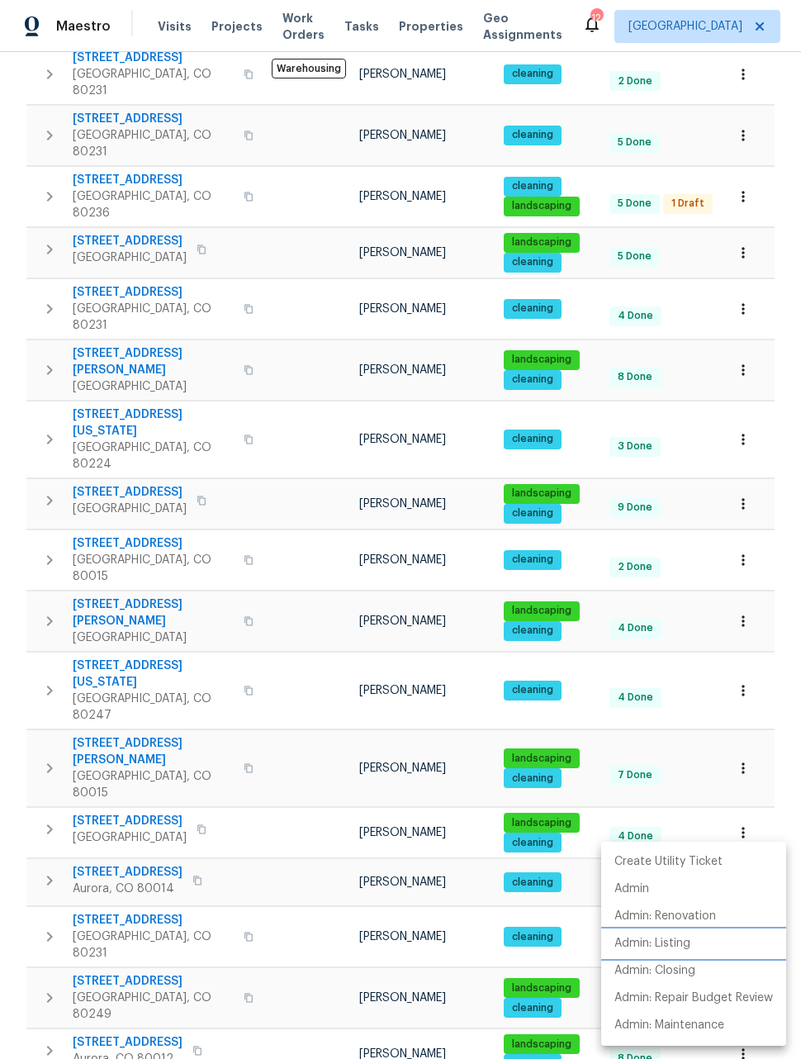
click at [677, 944] on p "Admin: Listing" at bounding box center [653, 943] width 76 height 17
click at [780, 790] on div at bounding box center [400, 529] width 801 height 1059
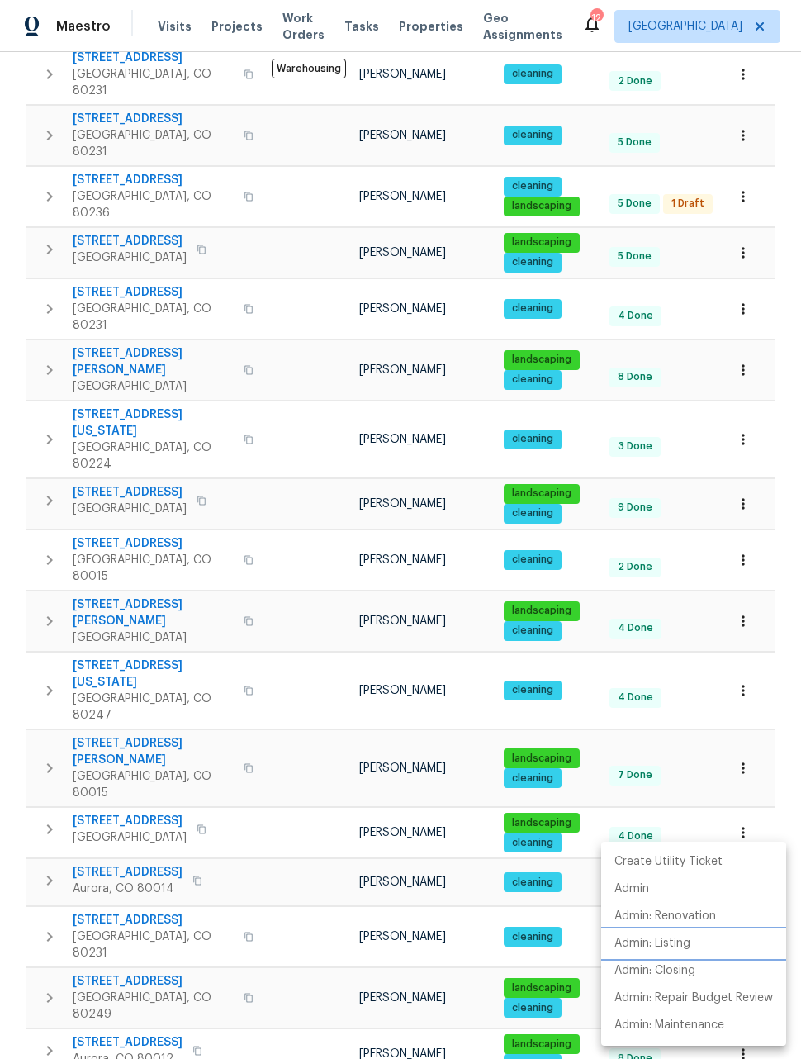
click at [668, 944] on p "Admin: Listing" at bounding box center [653, 943] width 76 height 17
click at [789, 803] on div at bounding box center [400, 529] width 801 height 1059
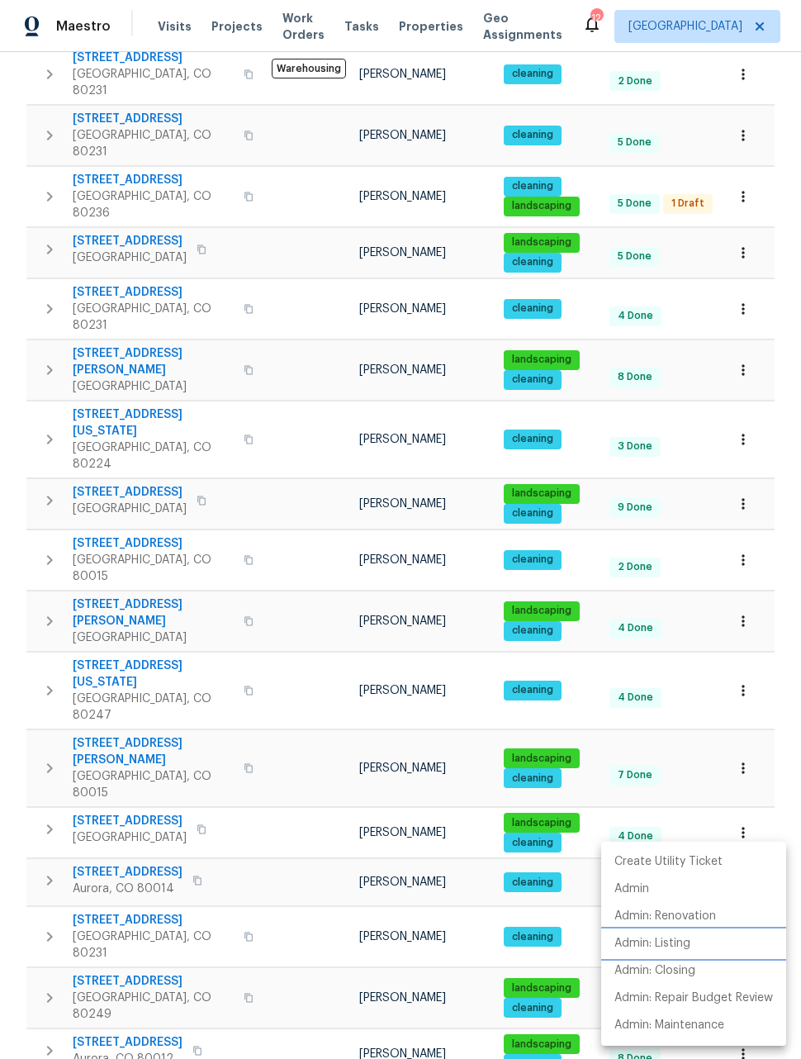
click at [677, 947] on p "Admin: Listing" at bounding box center [653, 943] width 76 height 17
